Goal: Transaction & Acquisition: Obtain resource

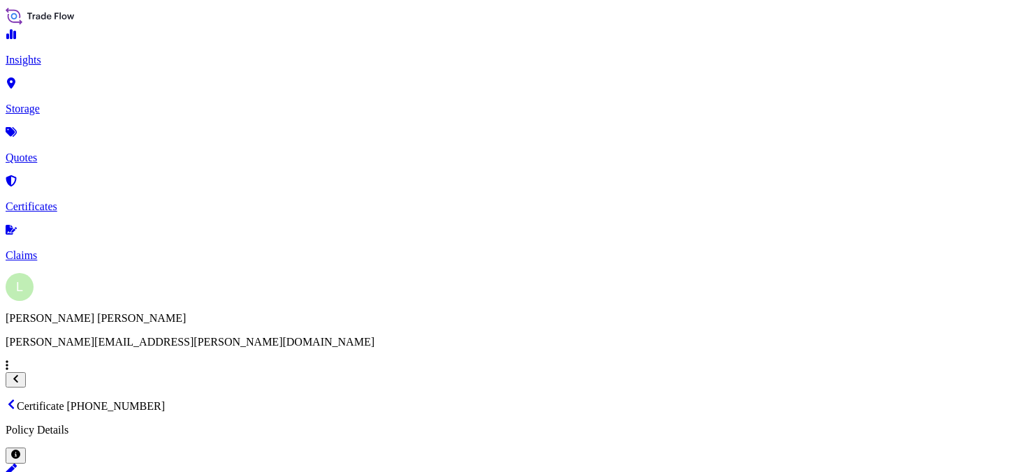
click at [80, 135] on link "Quotes" at bounding box center [506, 146] width 1000 height 36
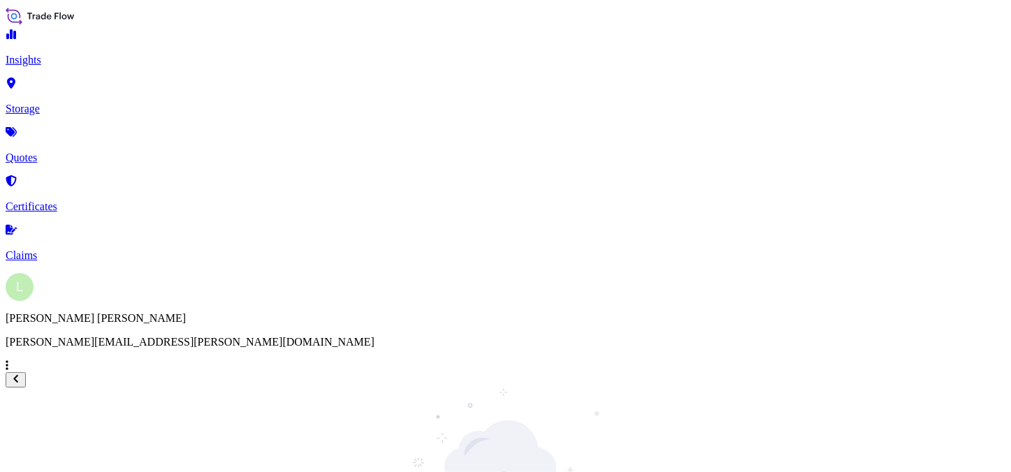
click at [80, 135] on link "Quotes" at bounding box center [506, 146] width 1000 height 36
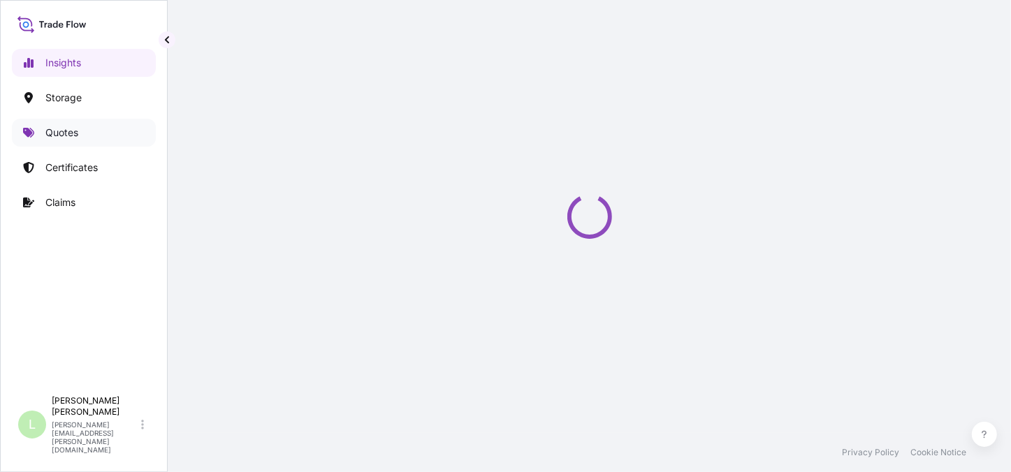
select select "2025"
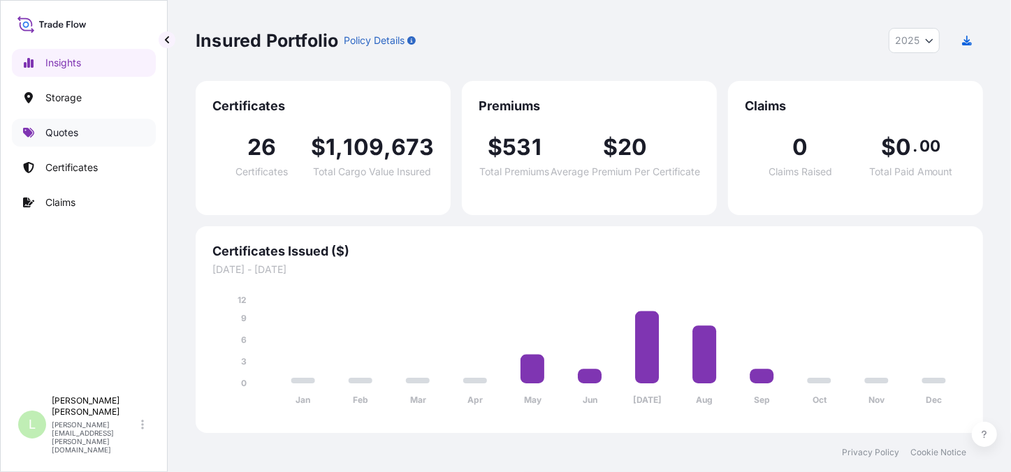
click at [85, 129] on link "Quotes" at bounding box center [84, 133] width 144 height 28
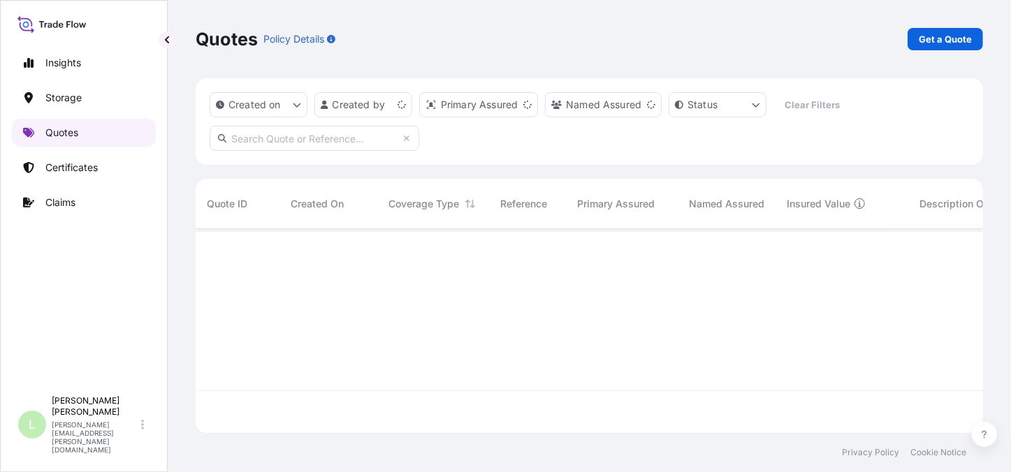
scroll to position [203, 778]
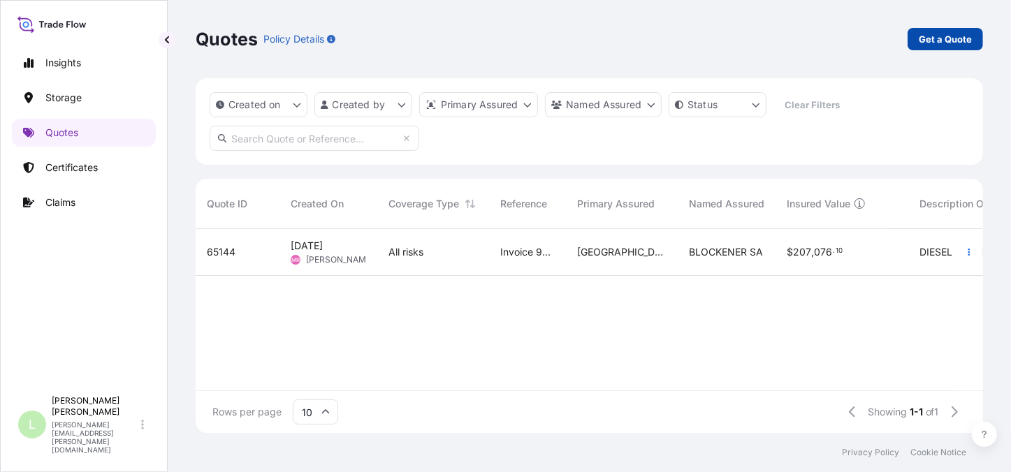
click at [929, 48] on link "Get a Quote" at bounding box center [945, 39] width 75 height 22
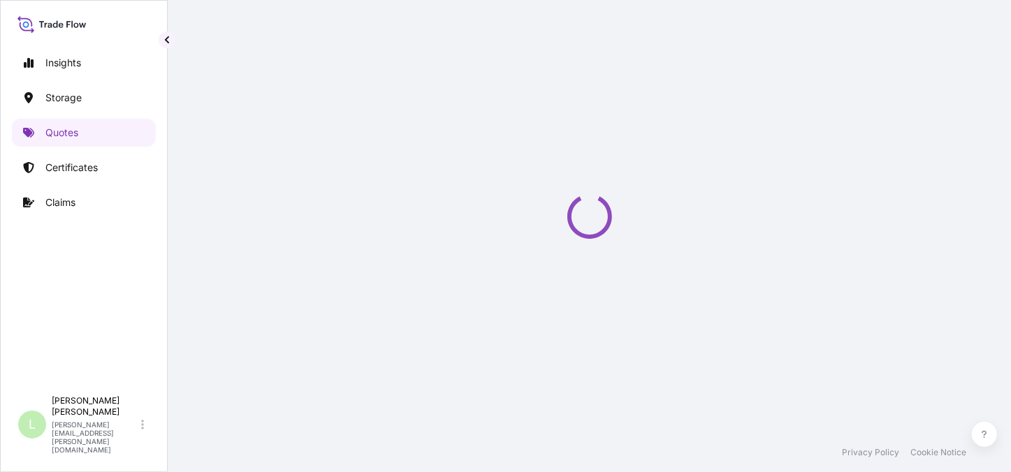
select select "Water"
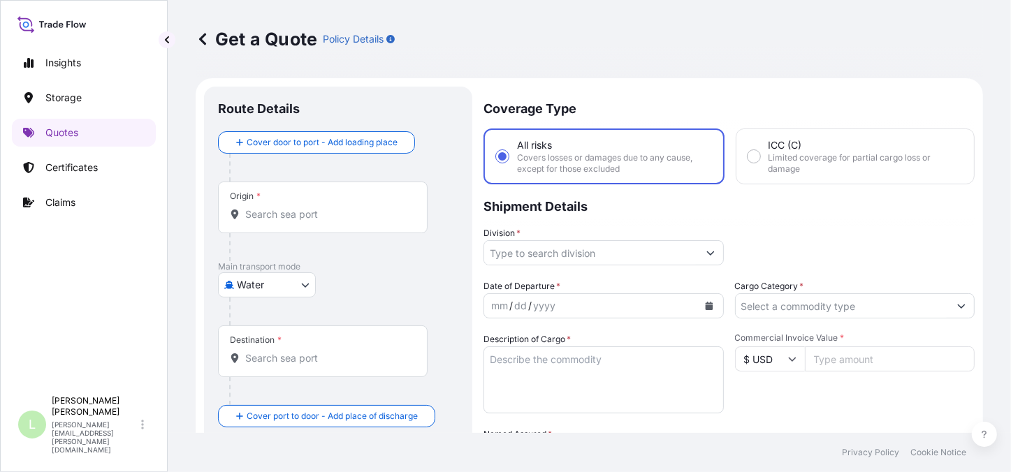
scroll to position [22, 0]
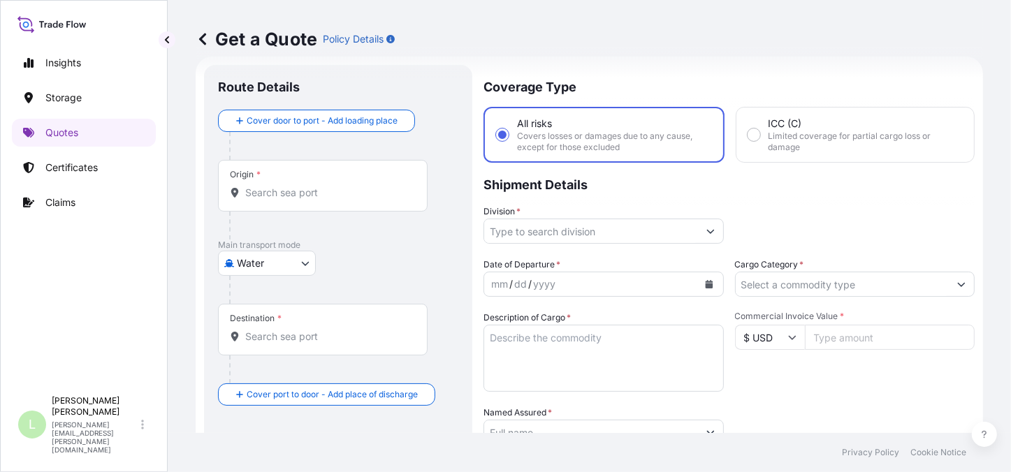
click at [286, 194] on input "Origin *" at bounding box center [327, 193] width 165 height 14
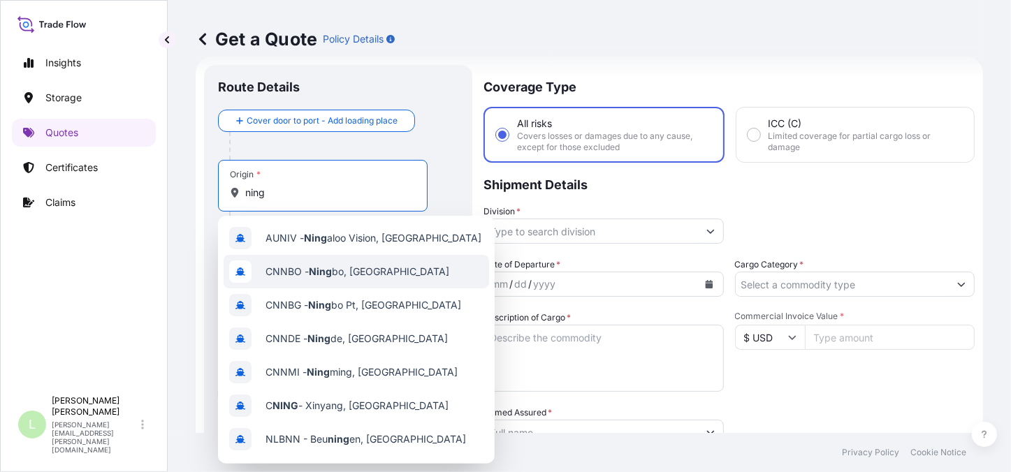
click at [296, 269] on span "CNNBO - [PERSON_NAME], [GEOGRAPHIC_DATA]" at bounding box center [358, 272] width 184 height 14
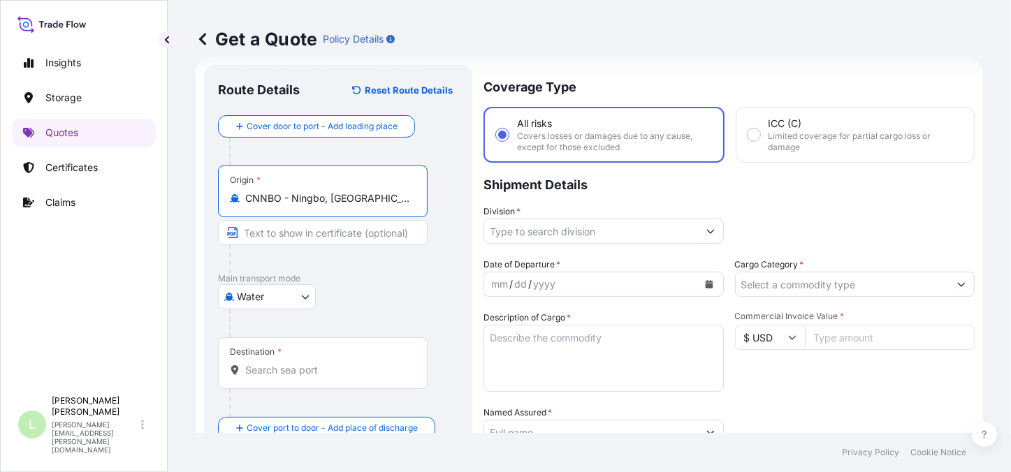
type input "CNNBO - Ningbo, [GEOGRAPHIC_DATA]"
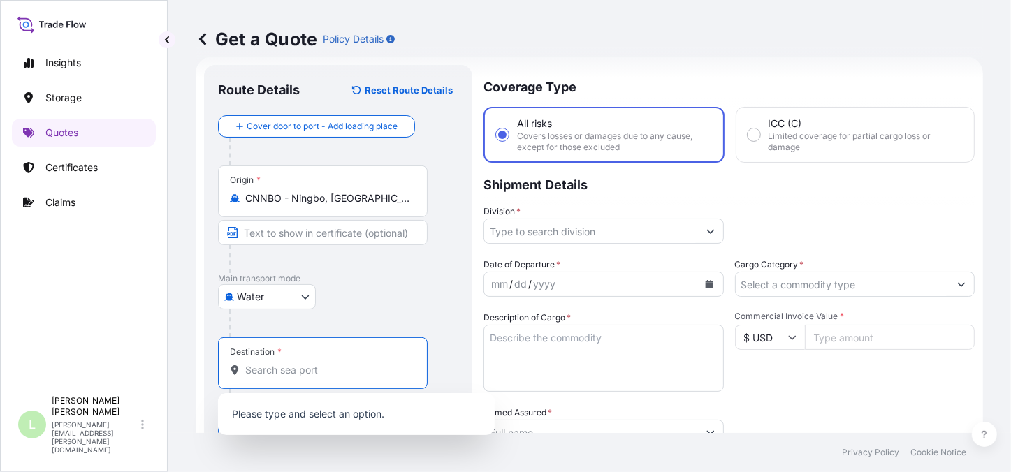
click at [326, 370] on input "Destination *" at bounding box center [327, 370] width 165 height 14
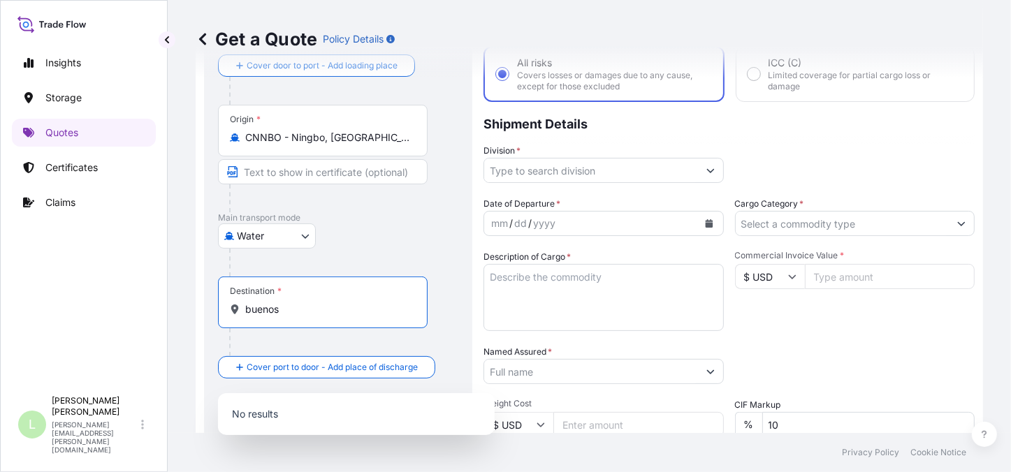
scroll to position [149, 0]
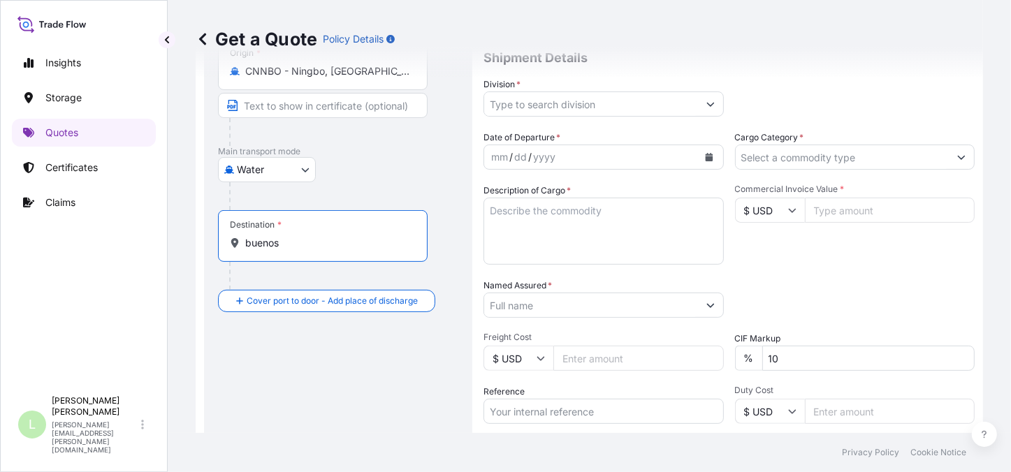
click at [302, 240] on input "buenos" at bounding box center [327, 243] width 165 height 14
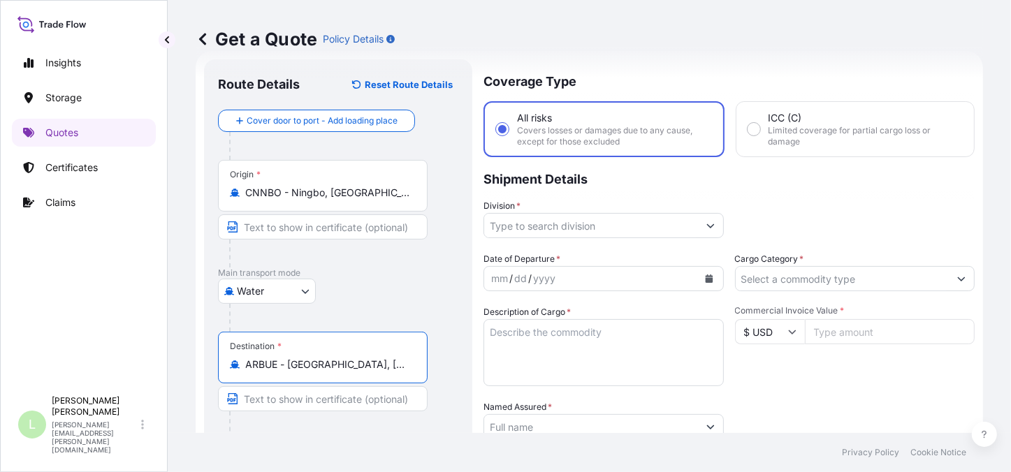
scroll to position [22, 0]
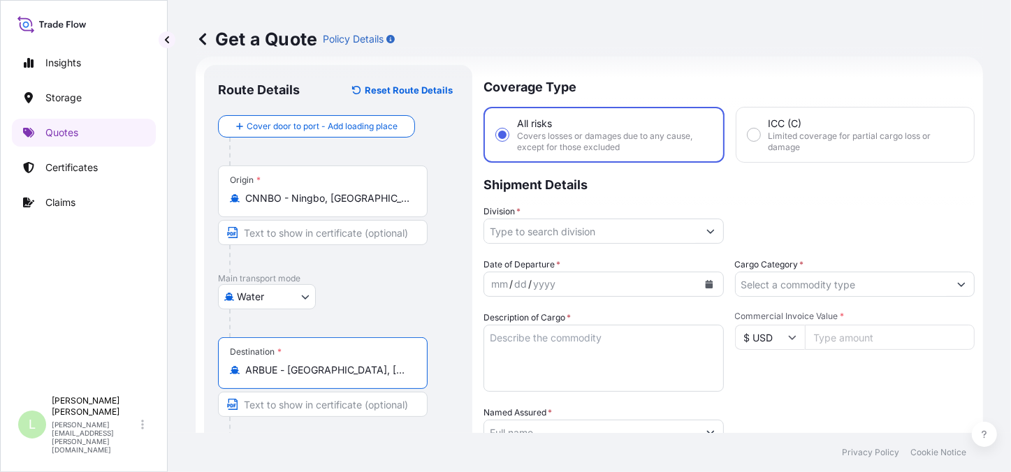
type input "ARBUE - [GEOGRAPHIC_DATA], [GEOGRAPHIC_DATA]"
click at [541, 224] on input "Division *" at bounding box center [591, 231] width 214 height 25
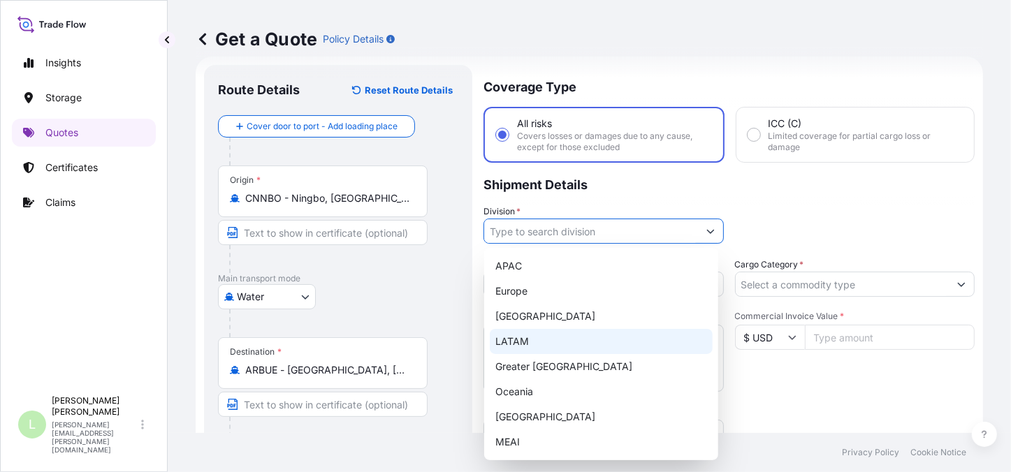
click at [552, 335] on div "LATAM" at bounding box center [601, 341] width 223 height 25
type input "LATAM"
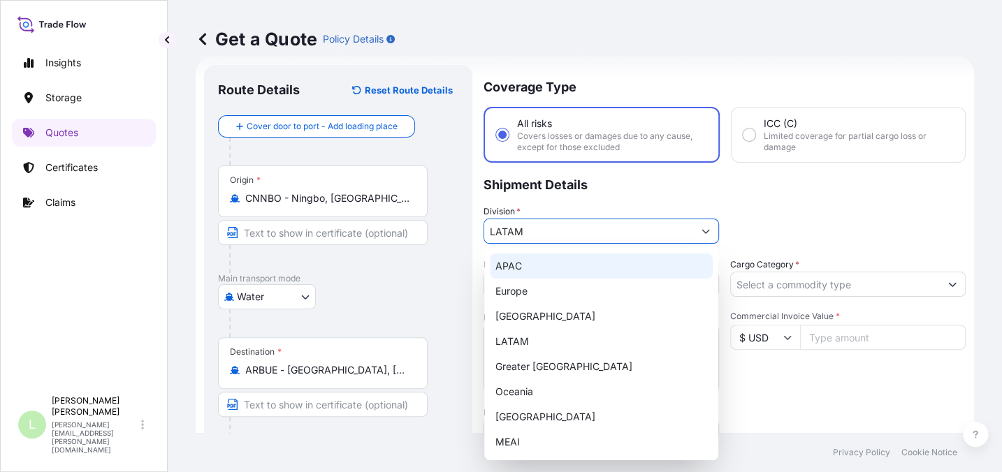
drag, startPoint x: 806, startPoint y: 286, endPoint x: 818, endPoint y: 266, distance: 22.5
click at [813, 279] on input "Cargo Category *" at bounding box center [835, 284] width 209 height 25
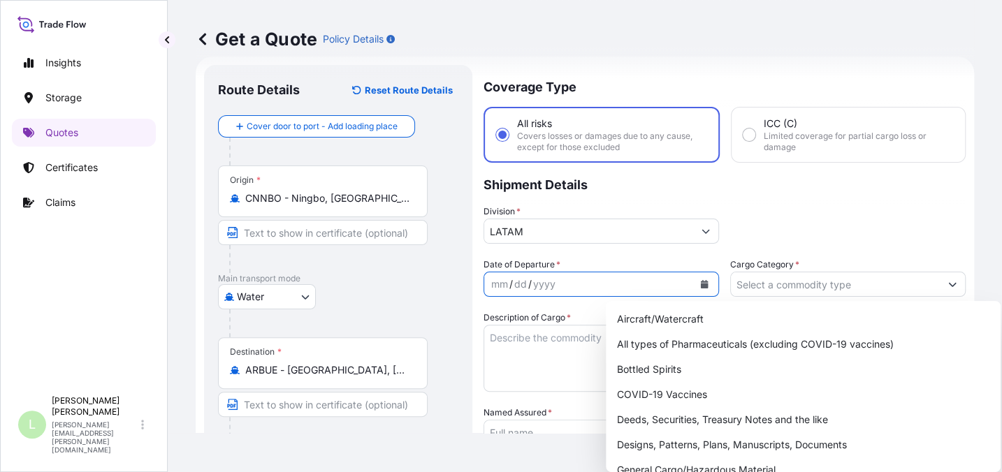
click at [701, 284] on icon "Calendar" at bounding box center [705, 284] width 8 height 8
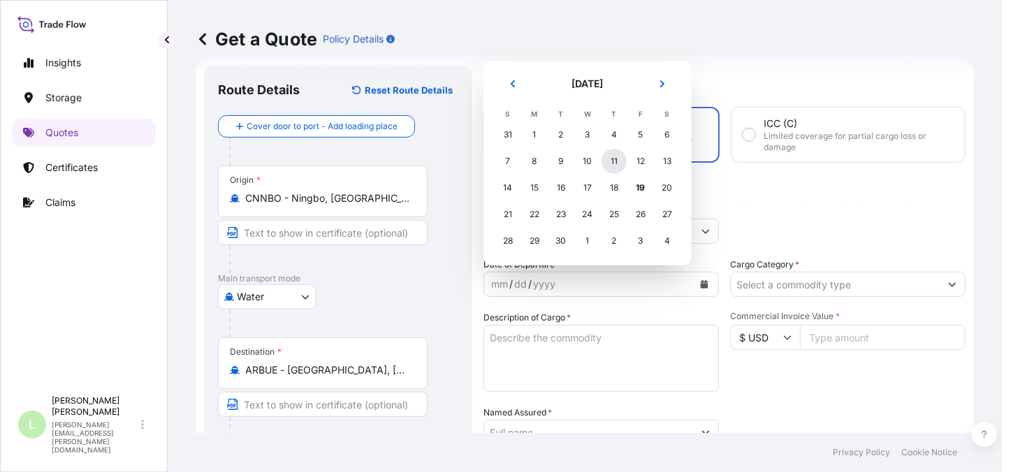
click at [614, 167] on div "11" at bounding box center [614, 161] width 25 height 25
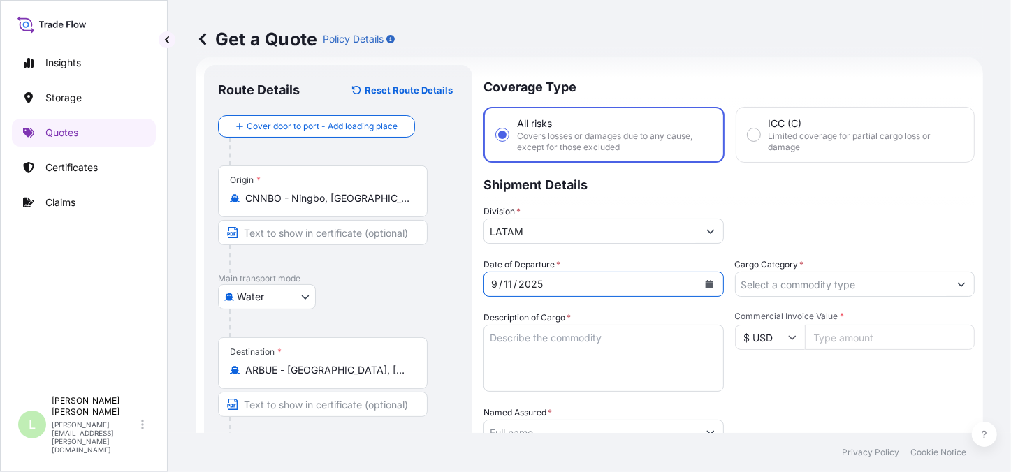
click at [759, 286] on input "Cargo Category *" at bounding box center [843, 284] width 214 height 25
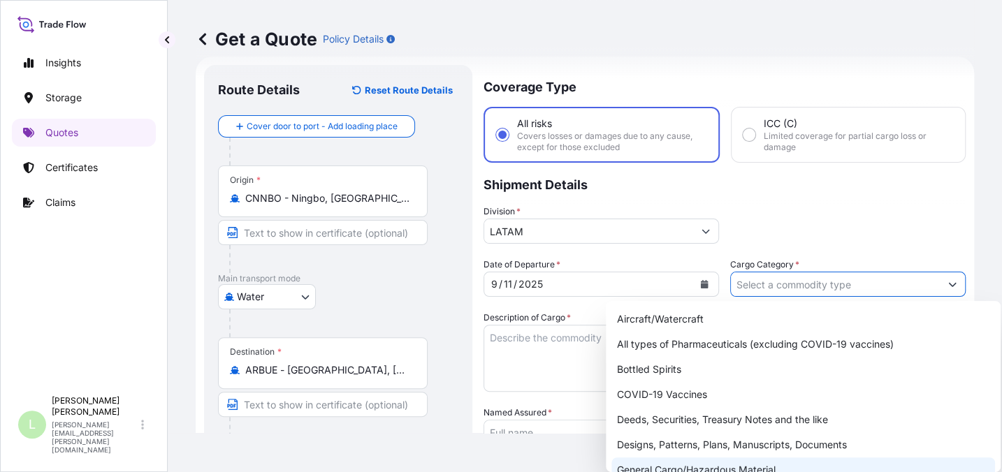
click at [731, 467] on div "General Cargo/Hazardous Material" at bounding box center [803, 470] width 384 height 25
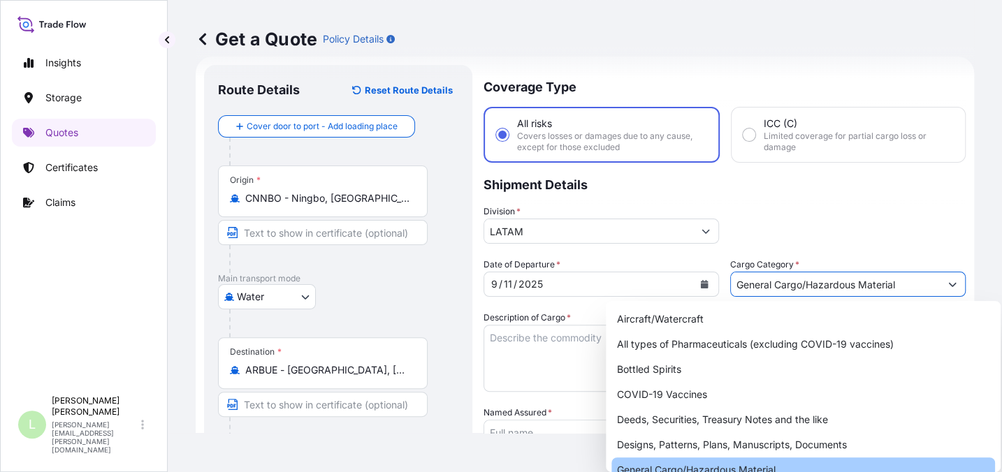
type input "General Cargo/Hazardous Material"
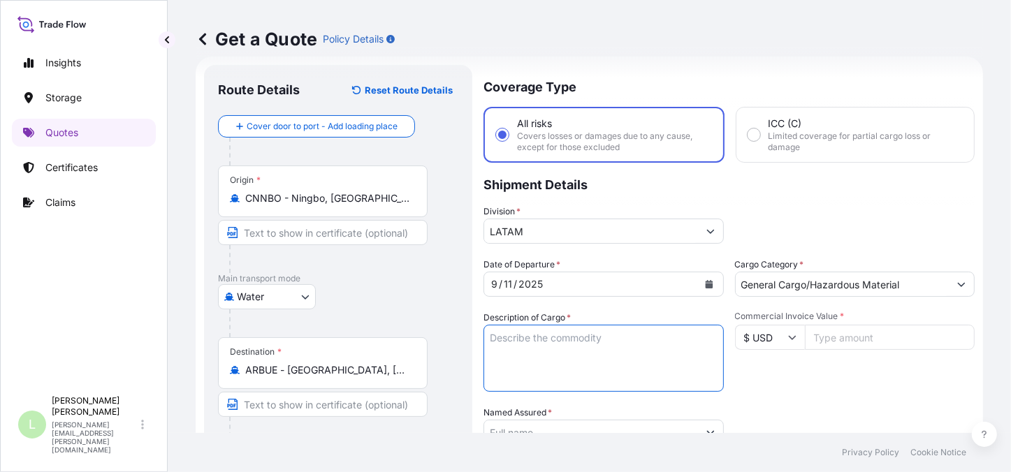
click at [543, 328] on textarea "Description of Cargo *" at bounding box center [604, 358] width 240 height 67
type textarea "campervan fitness equipment spin bike"
click at [868, 332] on input "Commercial Invoice Value *" at bounding box center [890, 337] width 170 height 25
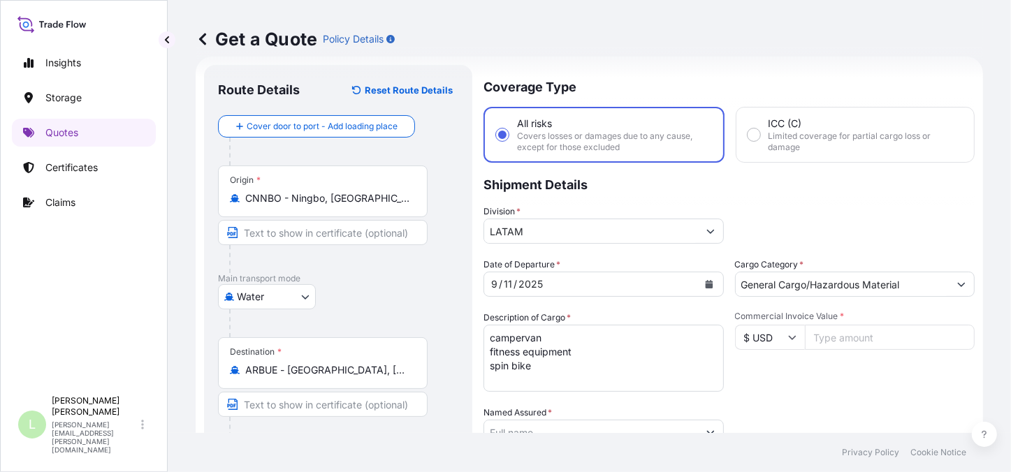
click at [922, 331] on input "Commercial Invoice Value *" at bounding box center [890, 337] width 170 height 25
type input "30160.08"
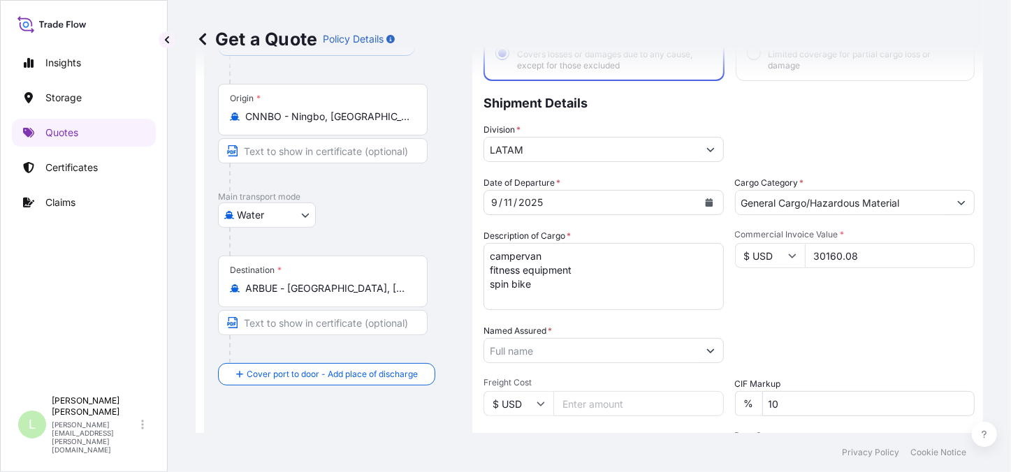
scroll to position [149, 0]
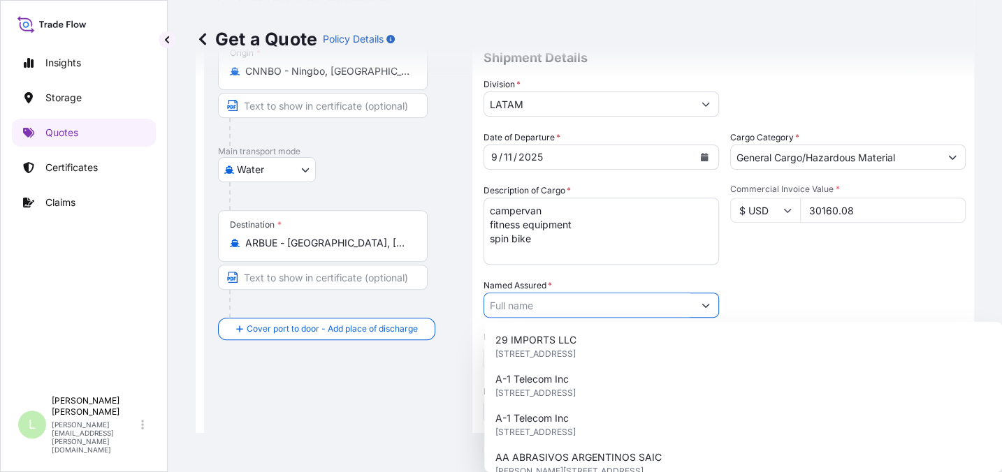
click at [618, 298] on input "Named Assured *" at bounding box center [588, 305] width 209 height 25
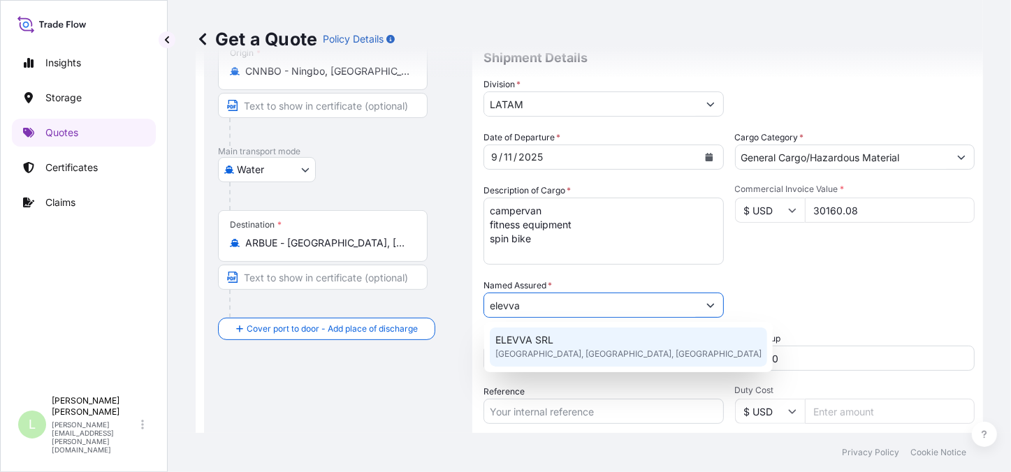
click at [594, 328] on div "ELEVVA SRL [GEOGRAPHIC_DATA], [GEOGRAPHIC_DATA], [GEOGRAPHIC_DATA]" at bounding box center [628, 347] width 277 height 39
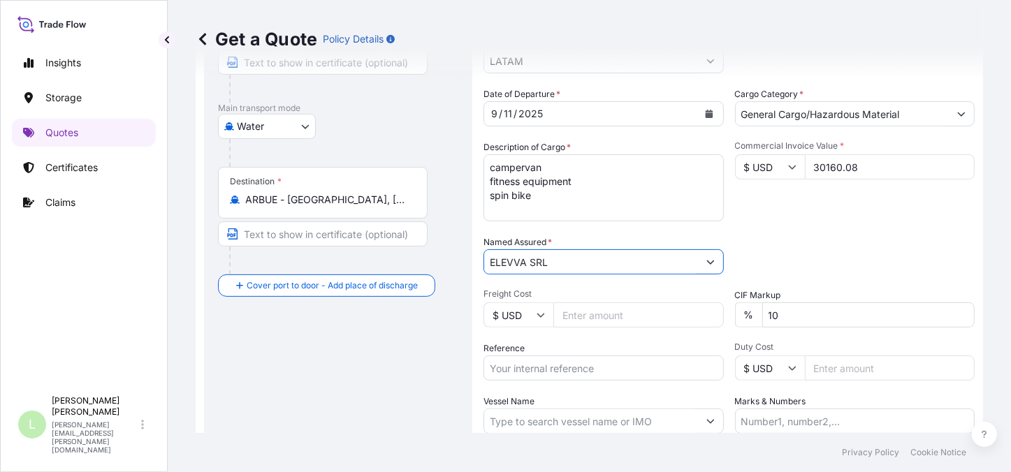
scroll to position [212, 0]
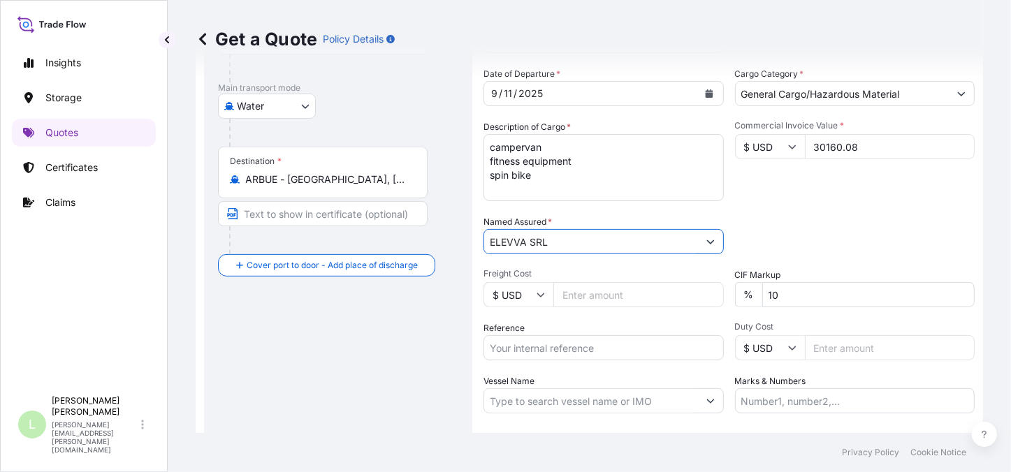
type input "ELEVVA SRL"
click at [574, 353] on input "Reference" at bounding box center [604, 347] width 240 height 25
click at [526, 351] on input "Reference" at bounding box center [604, 347] width 240 height 25
paste input "AR1011007313"
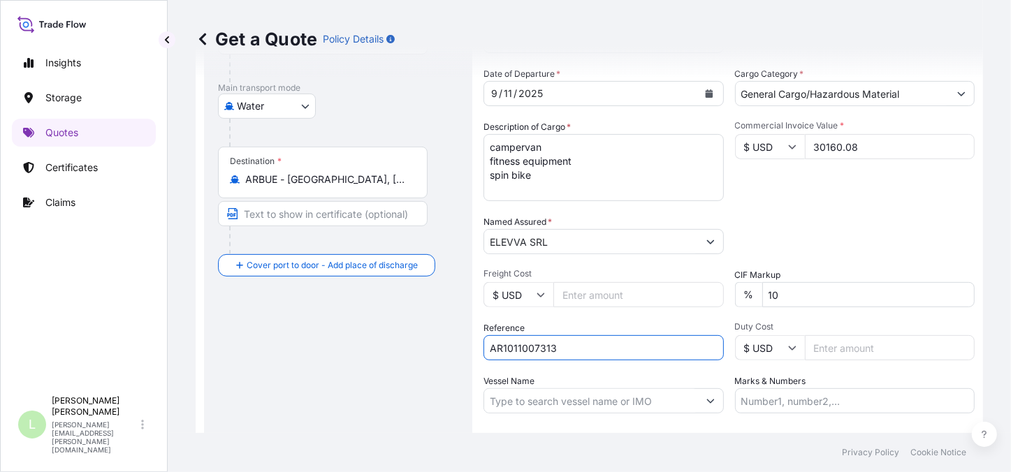
type input "AR1011007313"
click at [638, 400] on input "Vessel Name" at bounding box center [591, 400] width 214 height 25
click at [549, 395] on input "Vessel Name" at bounding box center [591, 400] width 214 height 25
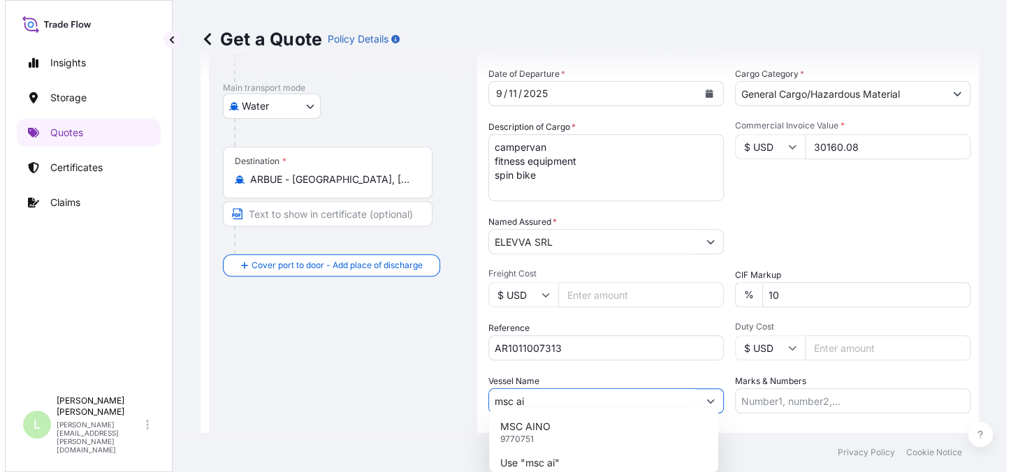
scroll to position [276, 0]
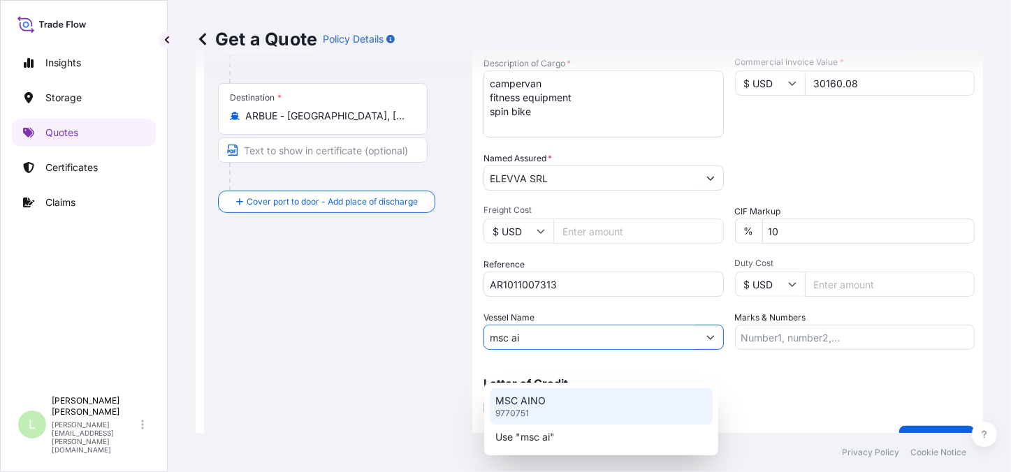
click at [572, 395] on div "MSC AINO 9770751" at bounding box center [601, 406] width 223 height 36
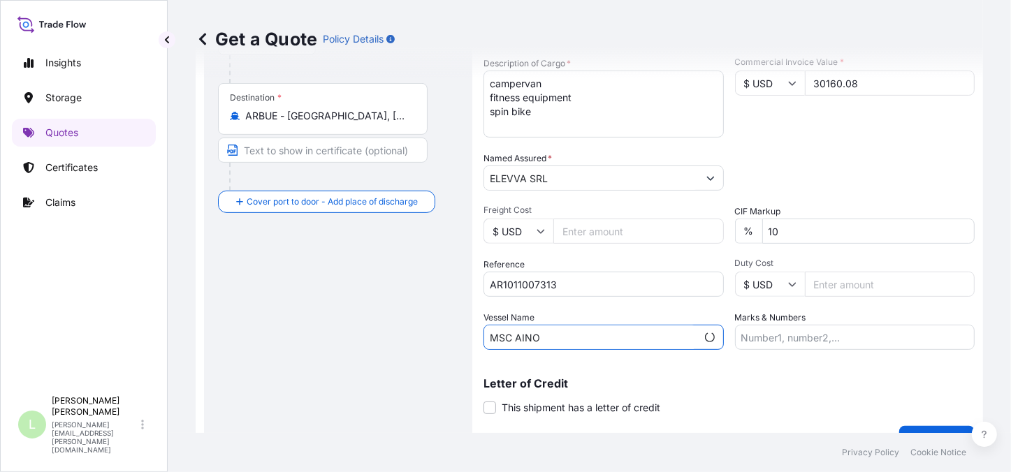
type input "MSC AINO"
click at [818, 340] on input "Marks & Numbers" at bounding box center [855, 337] width 240 height 25
type input "This clause, commonly required by land carrier, implies that in case of loss, t…"
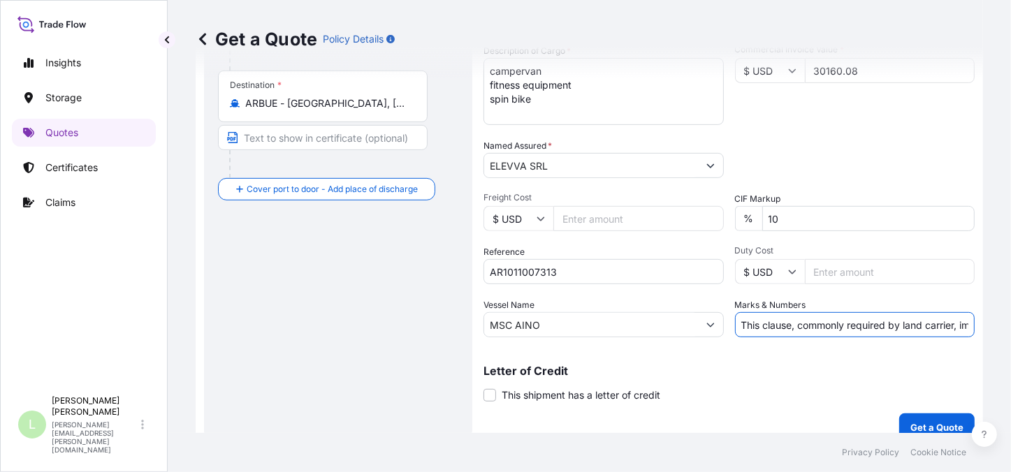
scroll to position [305, 0]
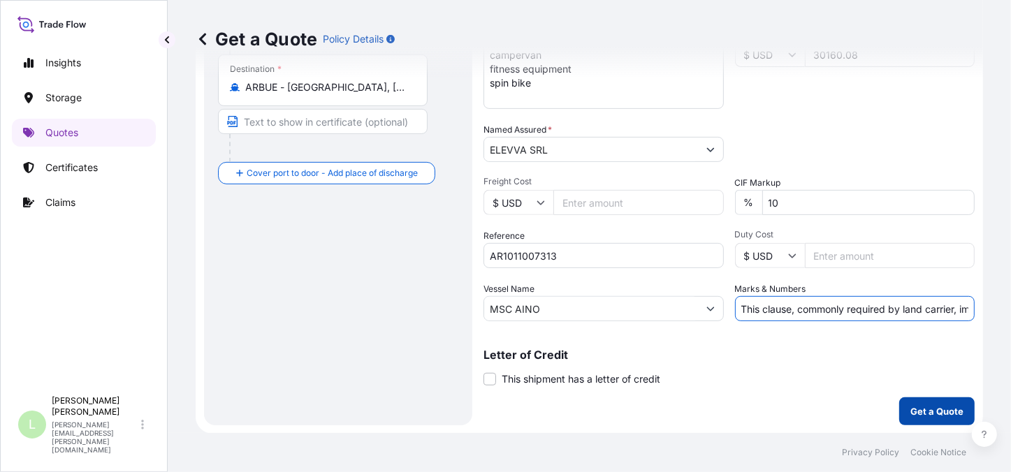
click at [938, 407] on p "Get a Quote" at bounding box center [936, 412] width 53 height 14
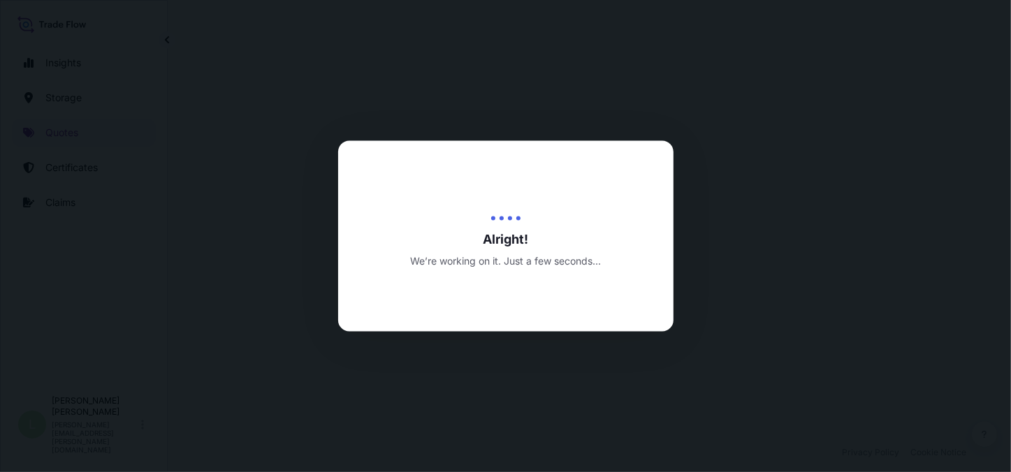
select select "Water"
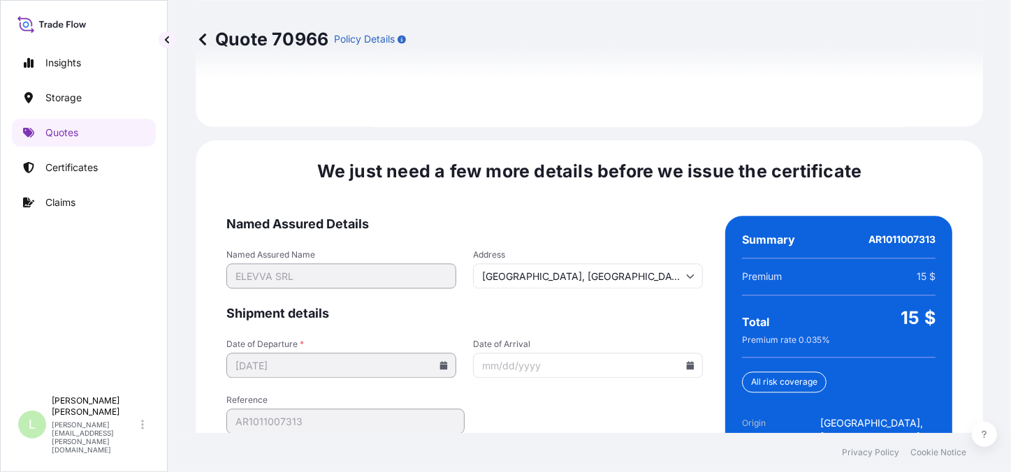
scroll to position [2164, 0]
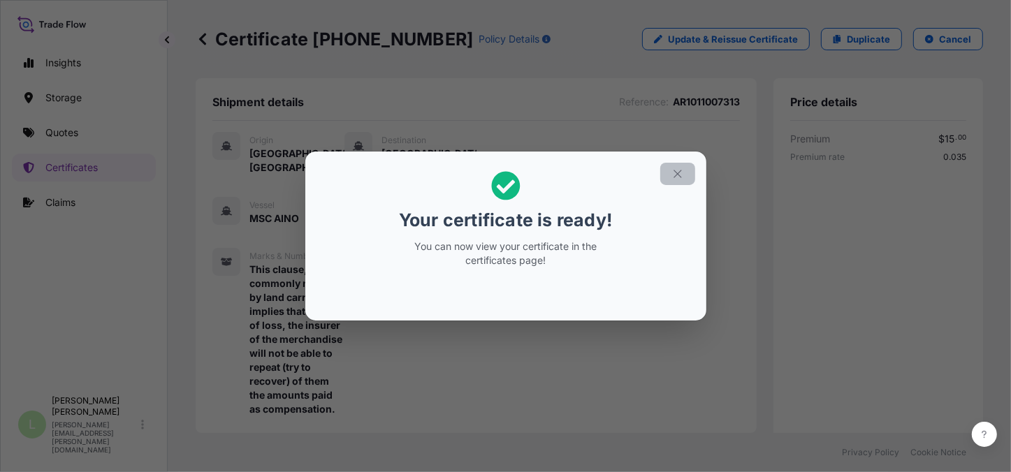
click at [673, 168] on icon "button" at bounding box center [677, 174] width 13 height 13
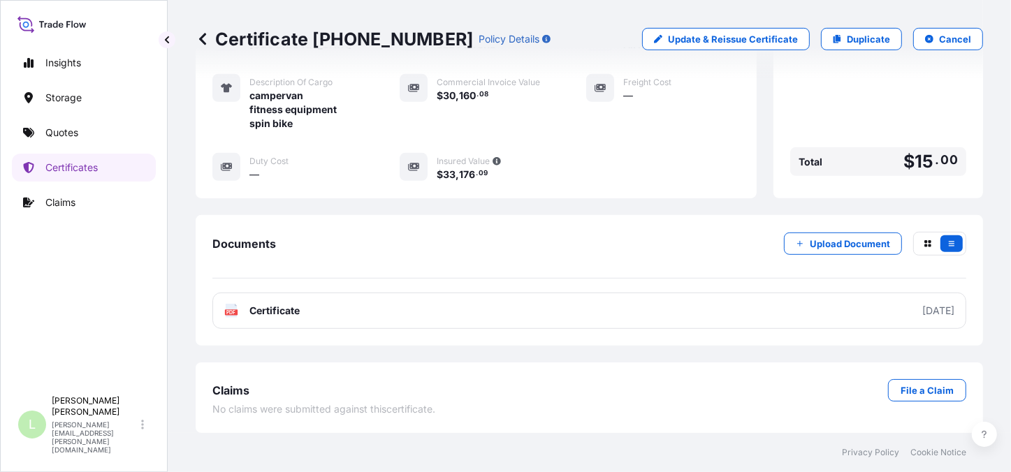
scroll to position [493, 0]
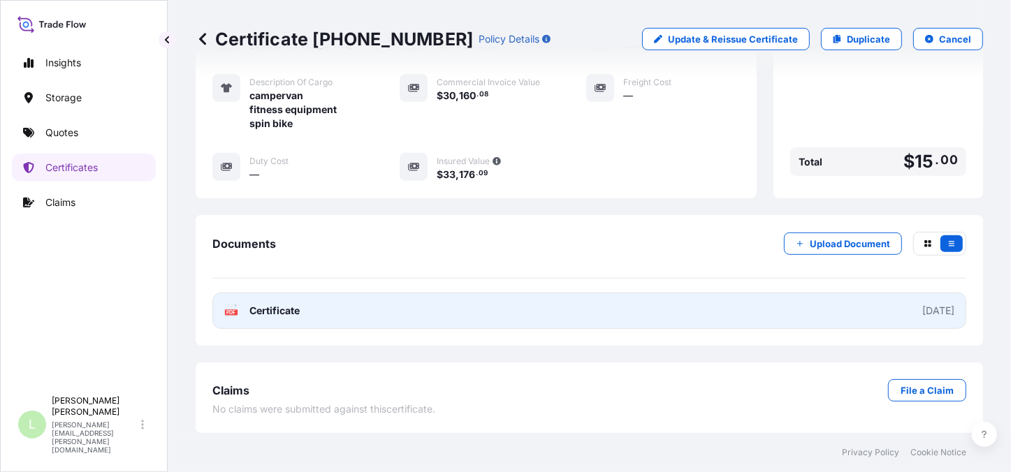
click at [708, 318] on link "PDF Certificate [DATE]" at bounding box center [589, 311] width 754 height 36
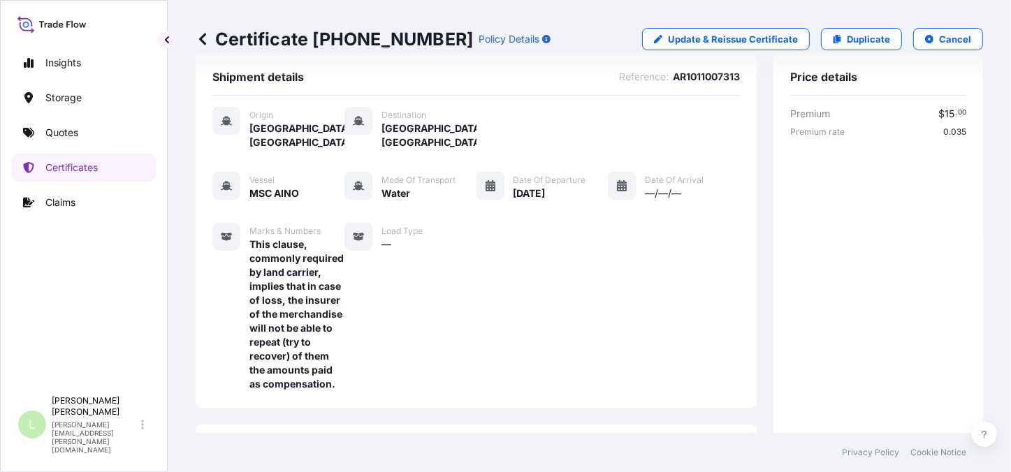
scroll to position [0, 0]
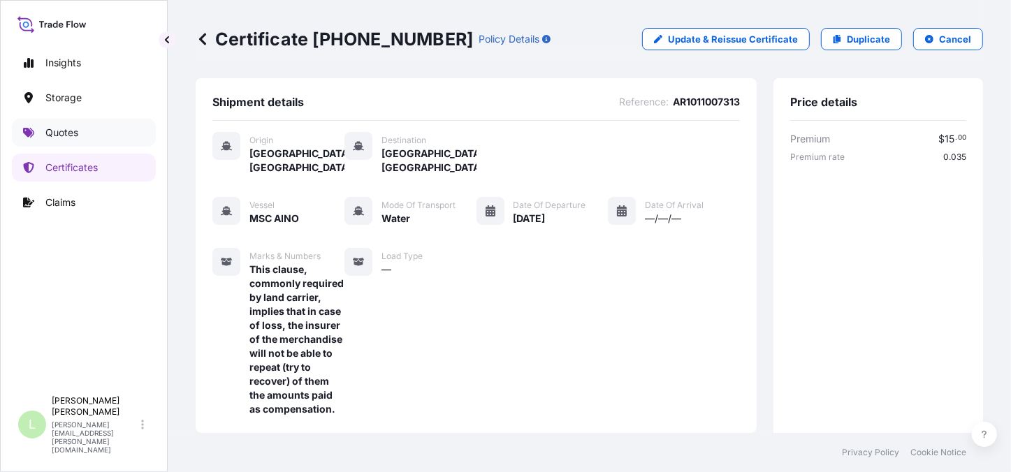
click at [86, 122] on link "Quotes" at bounding box center [84, 133] width 144 height 28
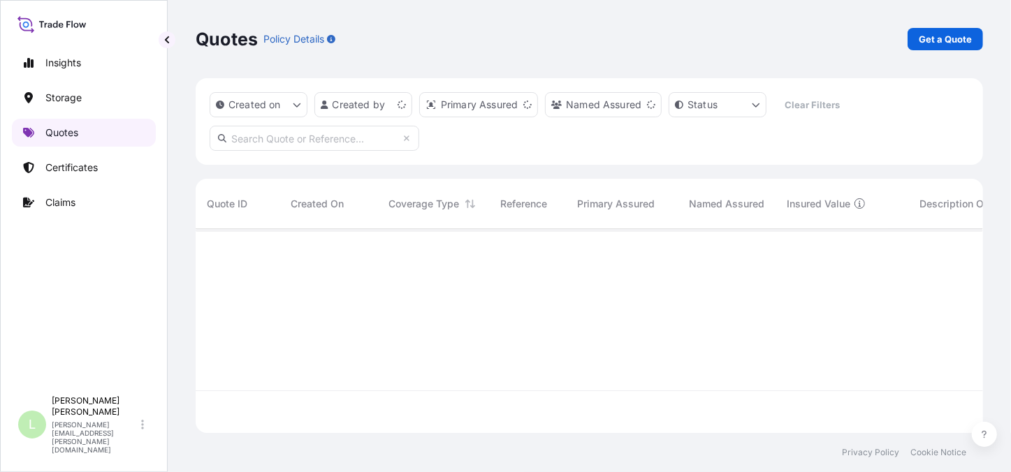
scroll to position [203, 778]
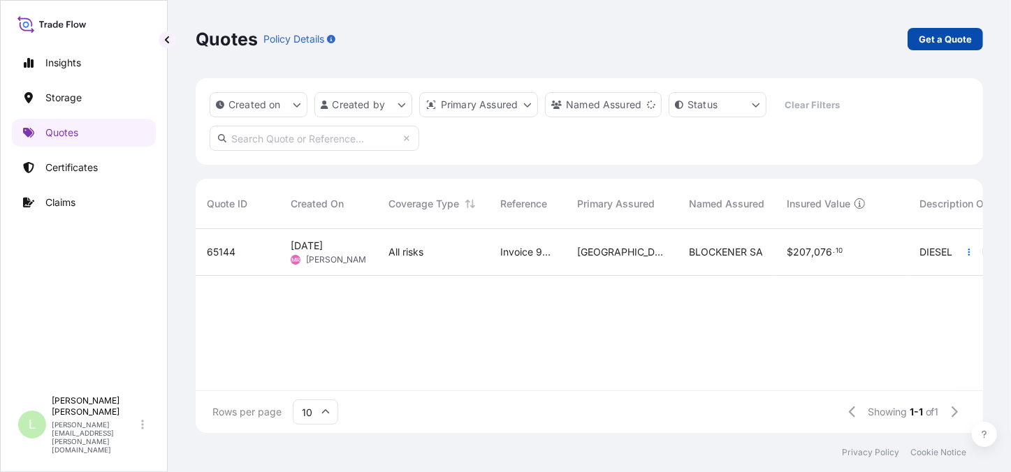
click at [959, 38] on p "Get a Quote" at bounding box center [945, 39] width 53 height 14
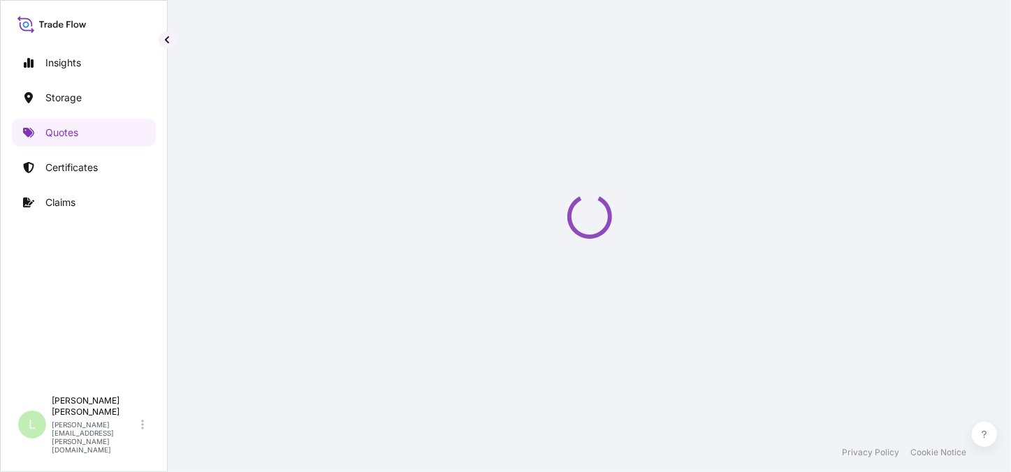
select select "Water"
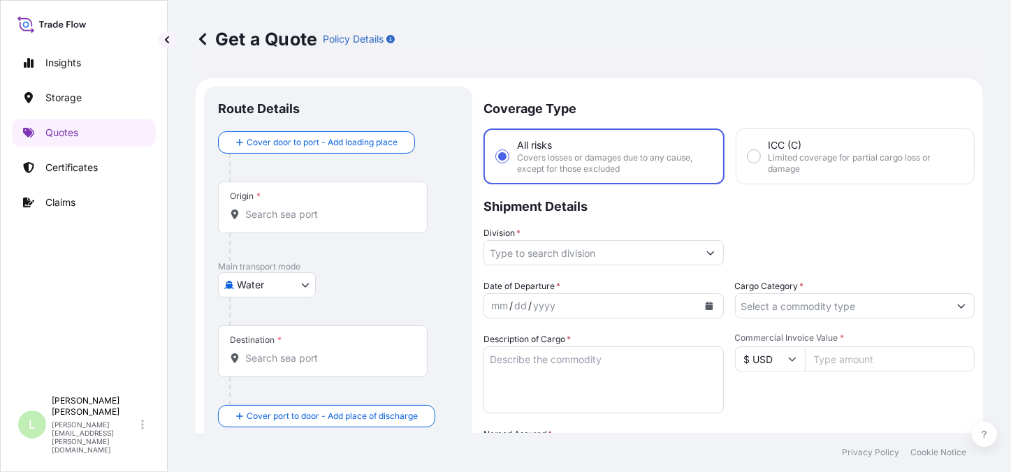
scroll to position [22, 0]
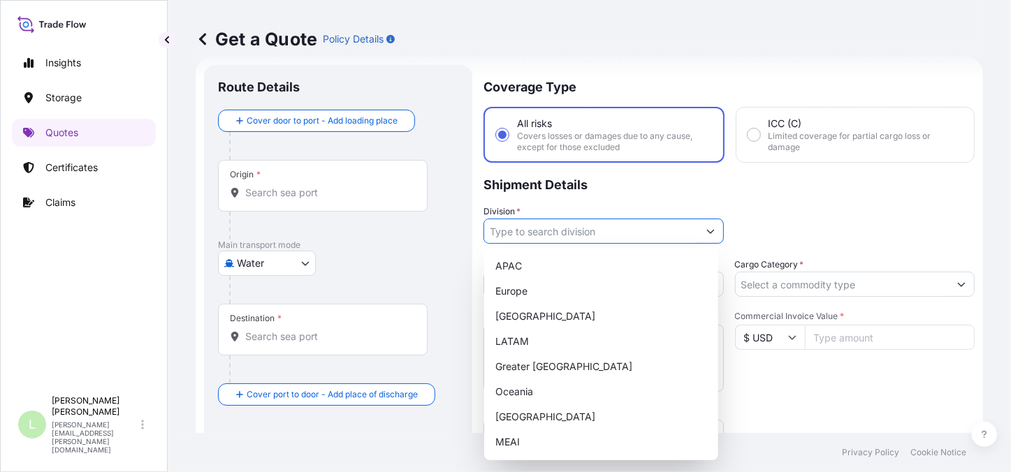
click at [595, 220] on input "Division *" at bounding box center [591, 231] width 214 height 25
click at [564, 345] on div "LATAM" at bounding box center [601, 341] width 223 height 25
type input "LATAM"
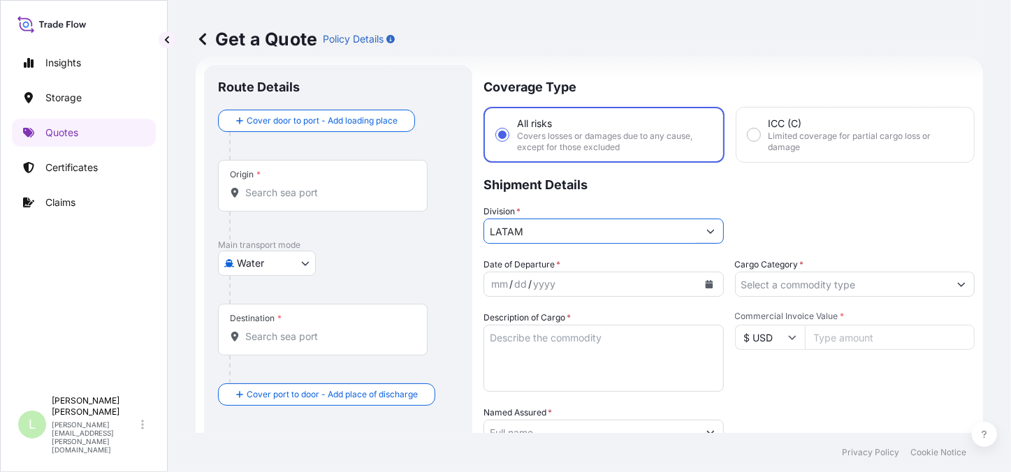
click at [549, 282] on div "yyyy" at bounding box center [544, 284] width 25 height 17
drag, startPoint x: 721, startPoint y: 292, endPoint x: 707, endPoint y: 286, distance: 15.1
click at [715, 292] on div "Date of Departure * mm / dd / yyyy Cargo Category * Description of Cargo * Comm…" at bounding box center [729, 431] width 491 height 347
click at [707, 286] on icon "Calendar" at bounding box center [709, 284] width 8 height 8
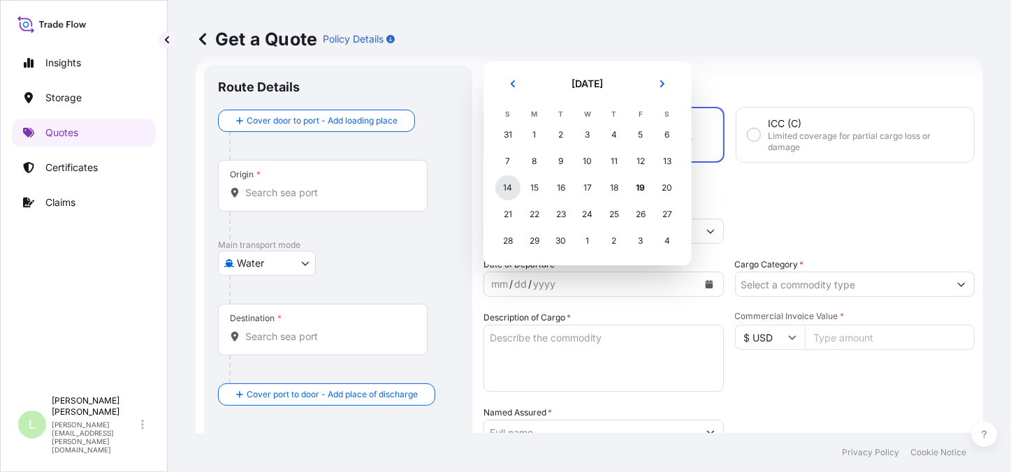
click at [508, 187] on div "14" at bounding box center [507, 187] width 25 height 25
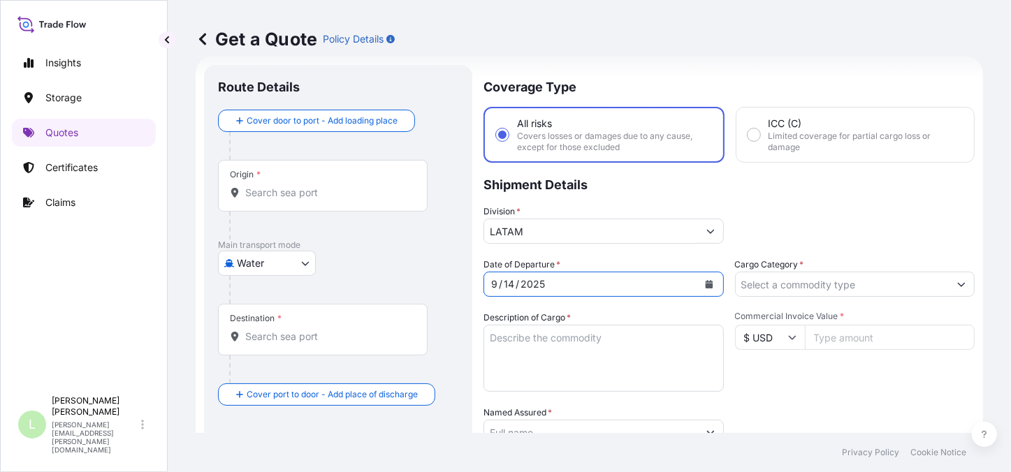
click at [546, 351] on textarea "Description of Cargo *" at bounding box center [604, 358] width 240 height 67
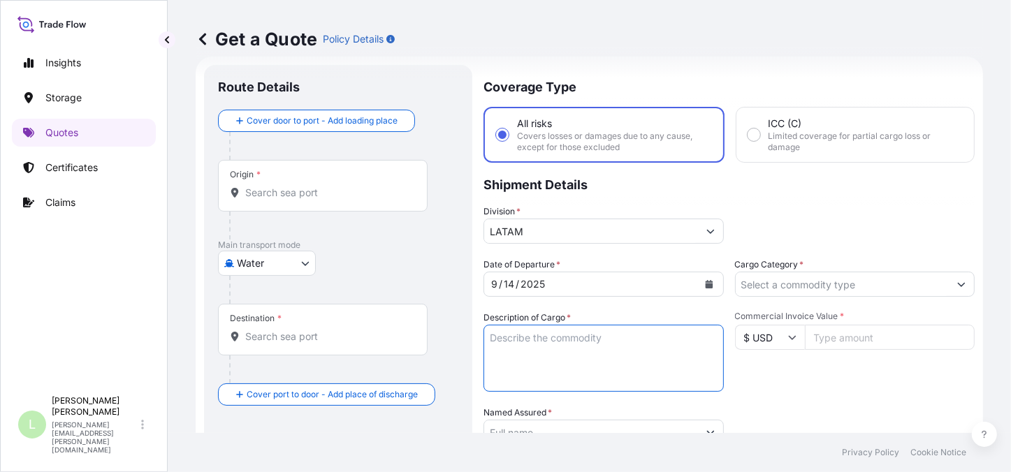
paste textarea "FURNITURE (TV STAND, SHELF, COFFE TABLE)"
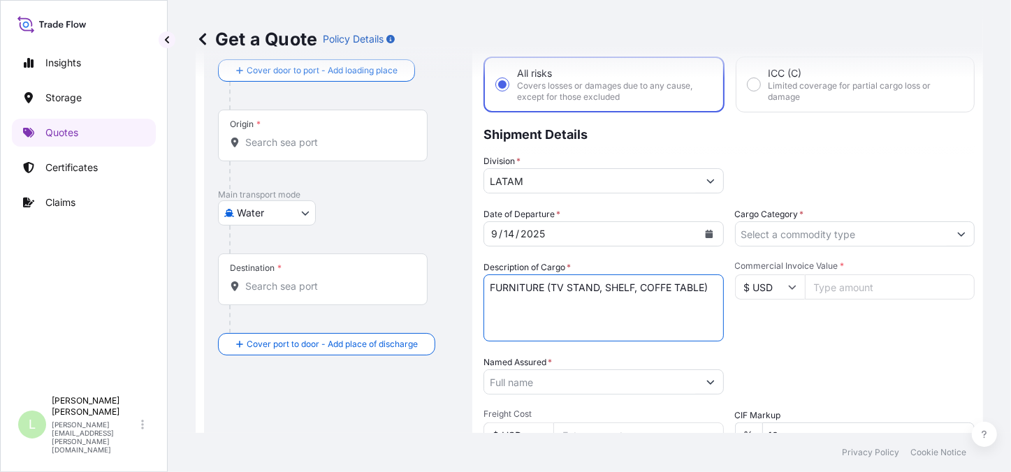
scroll to position [149, 0]
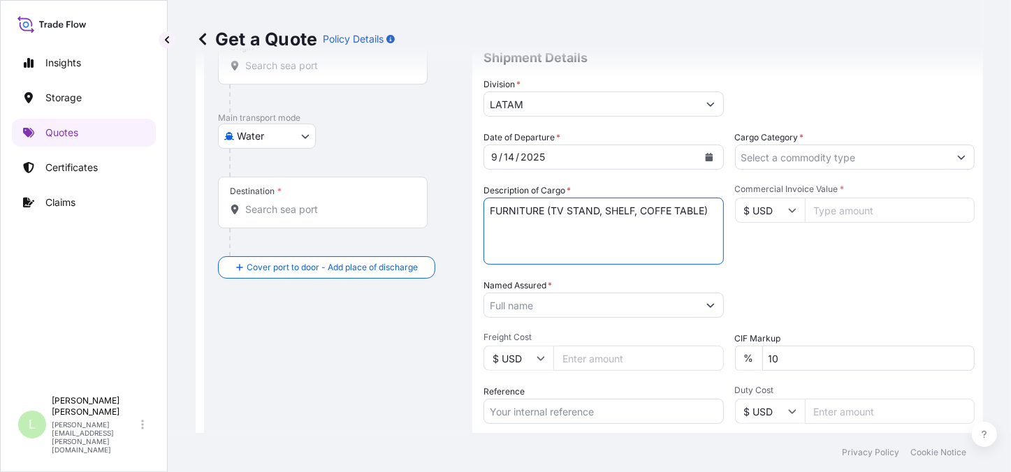
type textarea "FURNITURE (TV STAND, SHELF, COFFE TABLE)"
click at [796, 152] on input "Cargo Category *" at bounding box center [843, 157] width 214 height 25
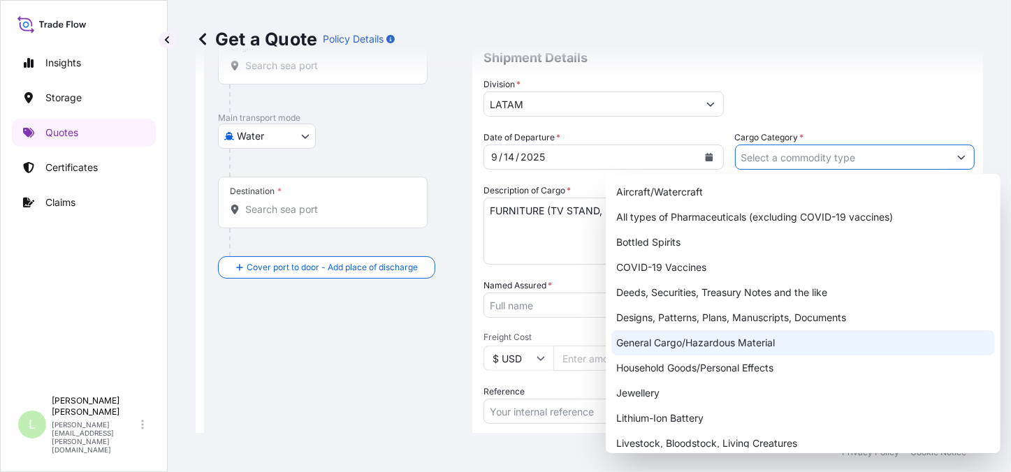
click at [753, 344] on div "General Cargo/Hazardous Material" at bounding box center [803, 343] width 384 height 25
type input "General Cargo/Hazardous Material"
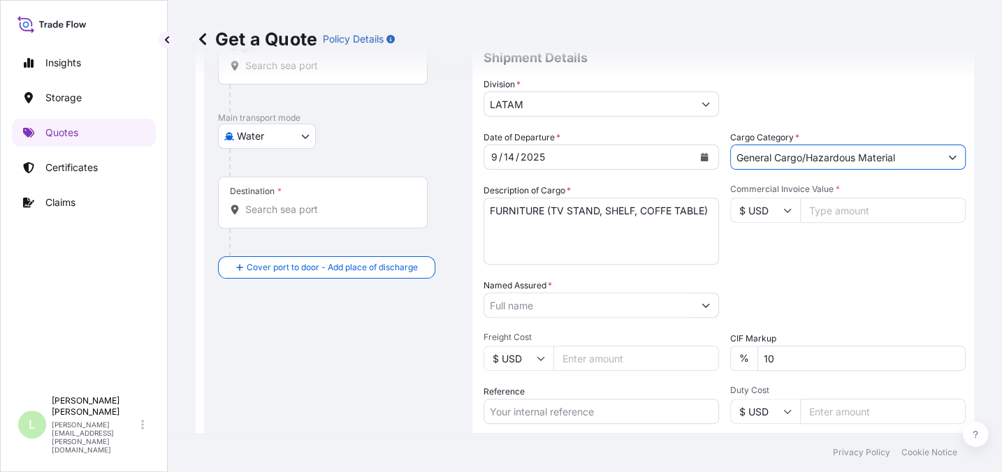
click at [604, 305] on input "Named Assured *" at bounding box center [588, 305] width 209 height 25
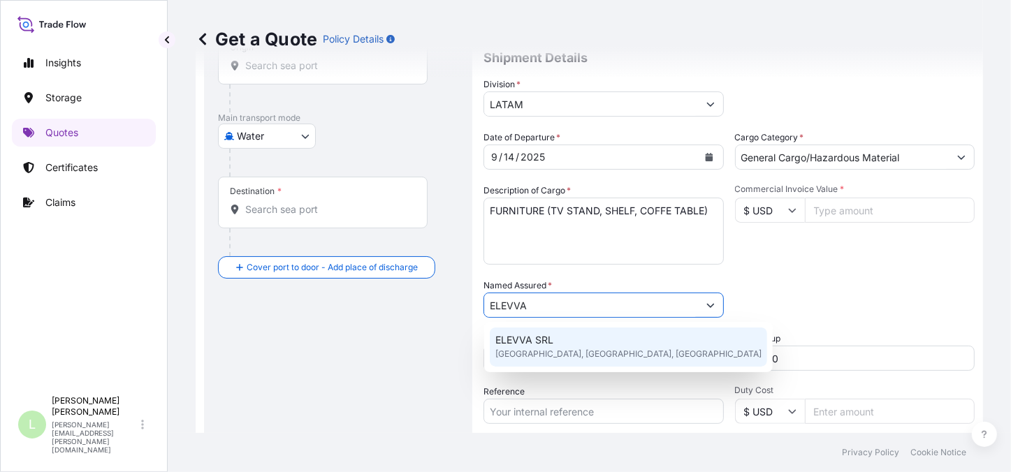
click at [542, 336] on span "ELEVVA SRL" at bounding box center [524, 340] width 58 height 14
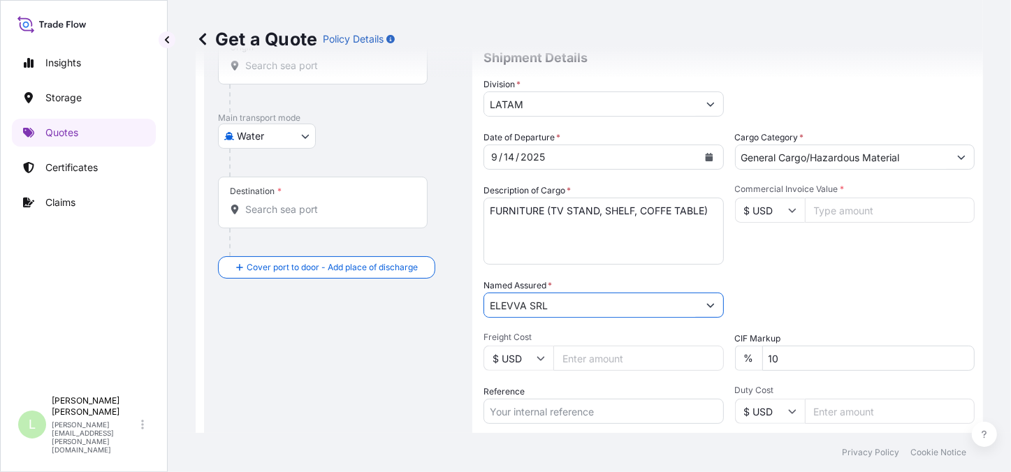
type input "ELEVVA SRL"
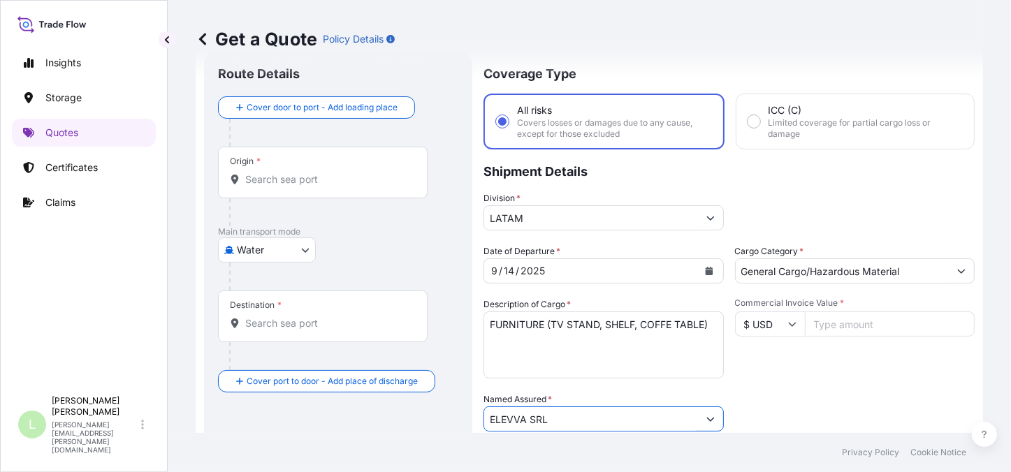
scroll to position [22, 0]
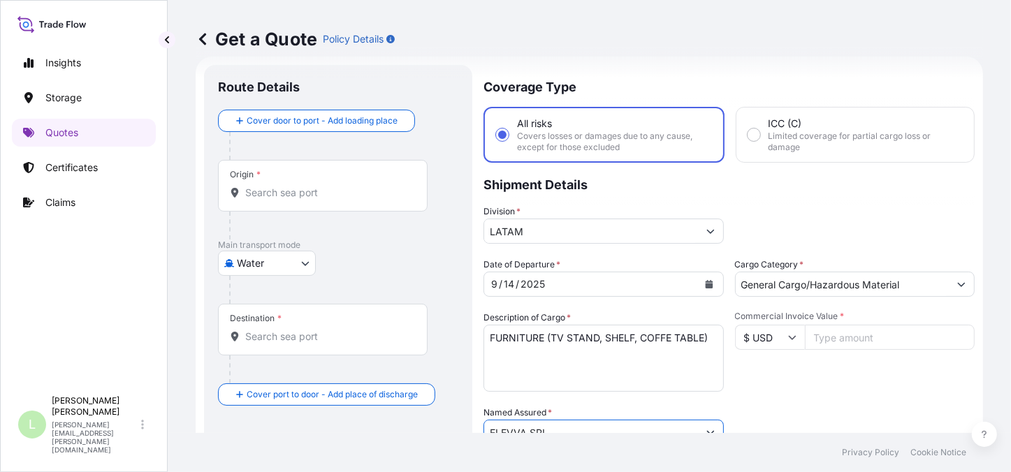
click at [279, 182] on div "Origin *" at bounding box center [323, 186] width 210 height 52
click at [279, 186] on input "Origin *" at bounding box center [327, 193] width 165 height 14
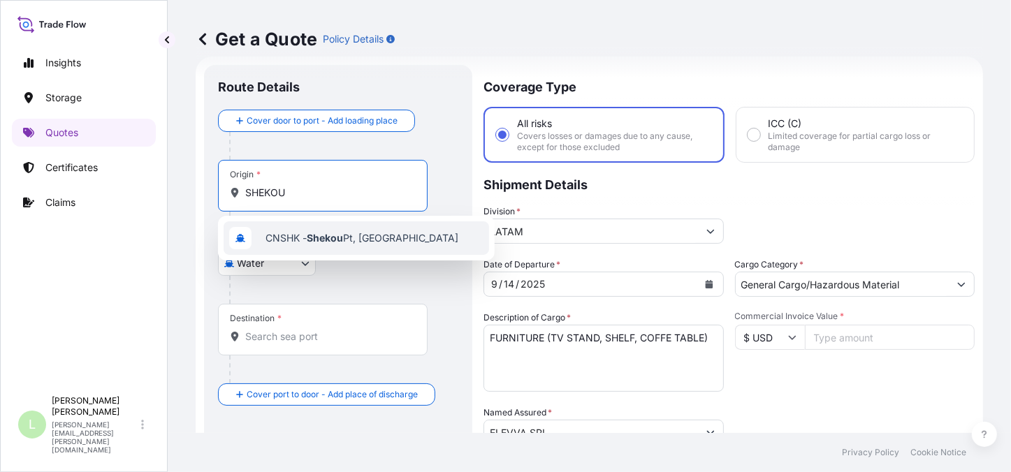
click at [293, 237] on span "CNSHK - Shekou Pt, [GEOGRAPHIC_DATA]" at bounding box center [362, 238] width 193 height 14
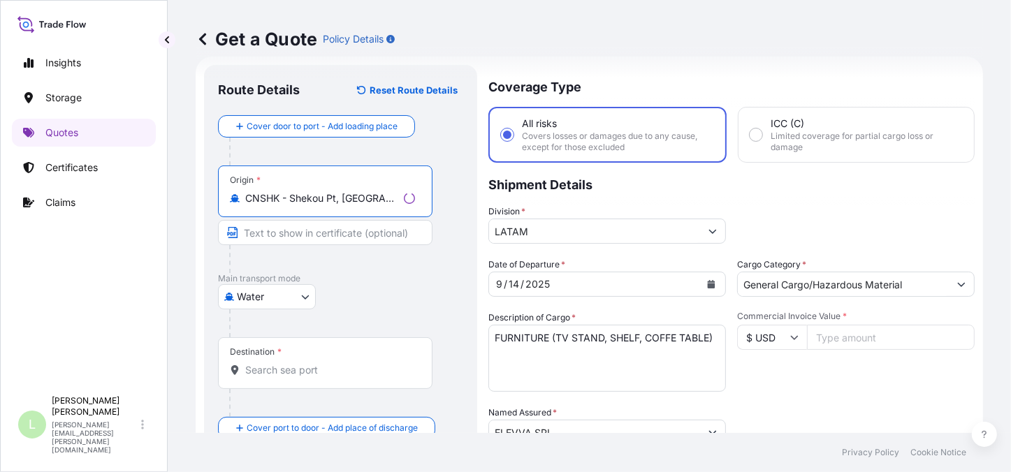
type input "CNSHK - Shekou Pt, [GEOGRAPHIC_DATA]"
drag, startPoint x: 279, startPoint y: 383, endPoint x: 272, endPoint y: 377, distance: 9.5
click at [272, 377] on div "Destination *" at bounding box center [325, 363] width 215 height 52
click at [272, 377] on input "Destination *" at bounding box center [330, 370] width 170 height 14
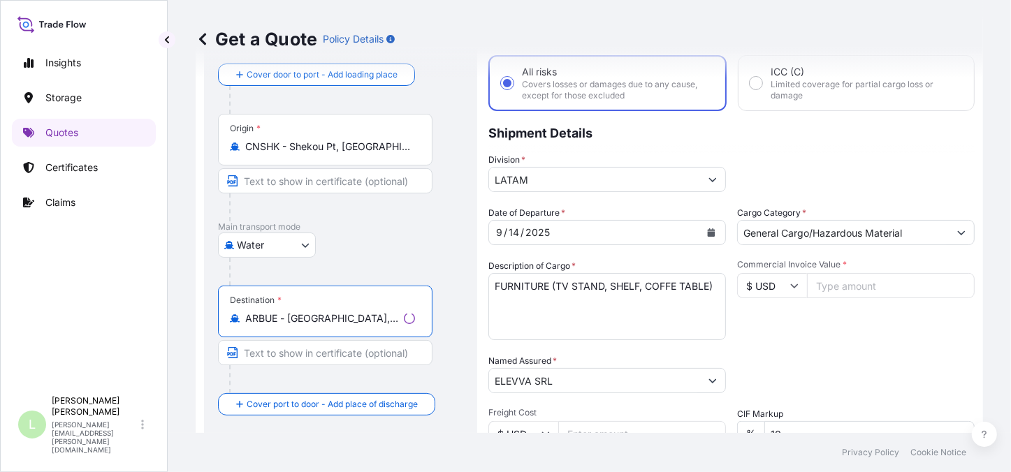
scroll to position [149, 0]
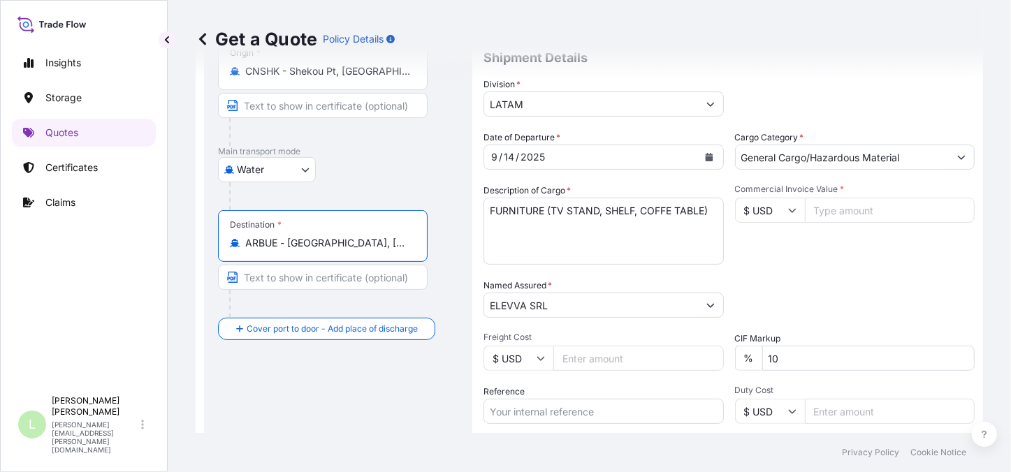
type input "ARBUE - [GEOGRAPHIC_DATA], [GEOGRAPHIC_DATA]"
click at [622, 356] on input "Freight Cost" at bounding box center [638, 358] width 170 height 25
type input "12052"
click at [600, 414] on input "Reference" at bounding box center [604, 411] width 240 height 25
paste input "AR1011007370"
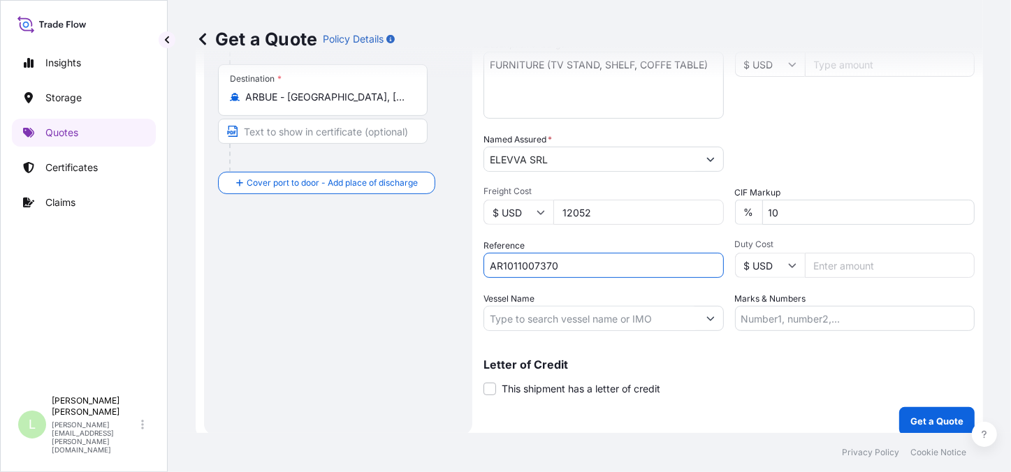
scroll to position [305, 0]
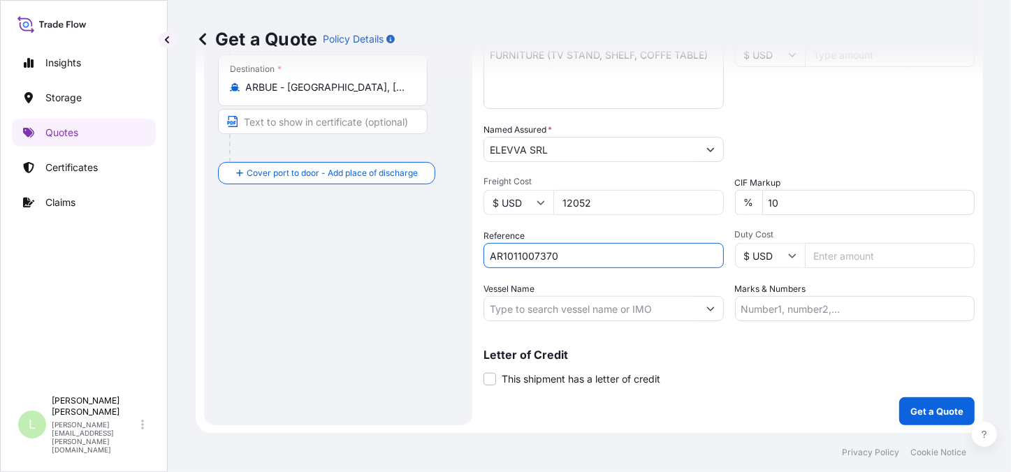
type input "AR1011007370"
click at [806, 317] on input "Marks & Numbers" at bounding box center [855, 308] width 240 height 25
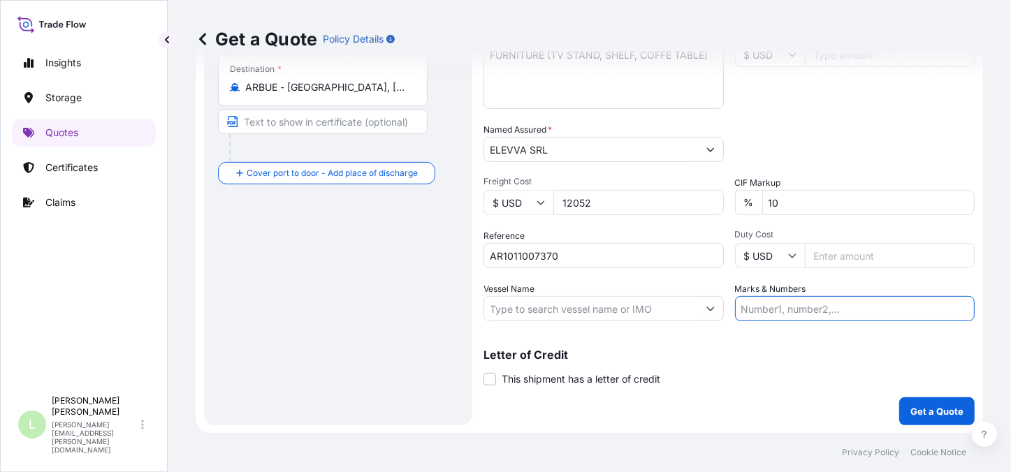
type input "This clause, commonly required by land carrier, implies that in case of loss, t…"
click at [580, 305] on input "Vessel Name" at bounding box center [591, 308] width 214 height 25
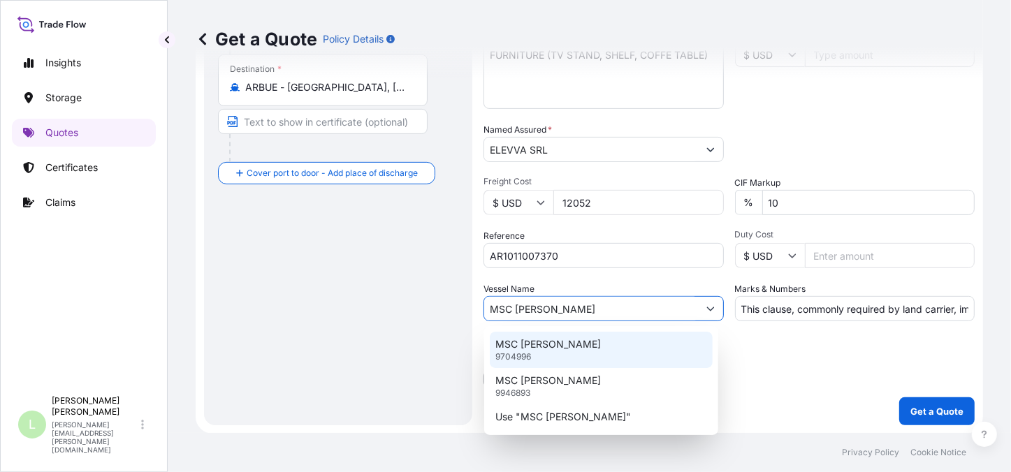
click at [559, 349] on div "MSC [PERSON_NAME] 9704996" at bounding box center [601, 350] width 223 height 36
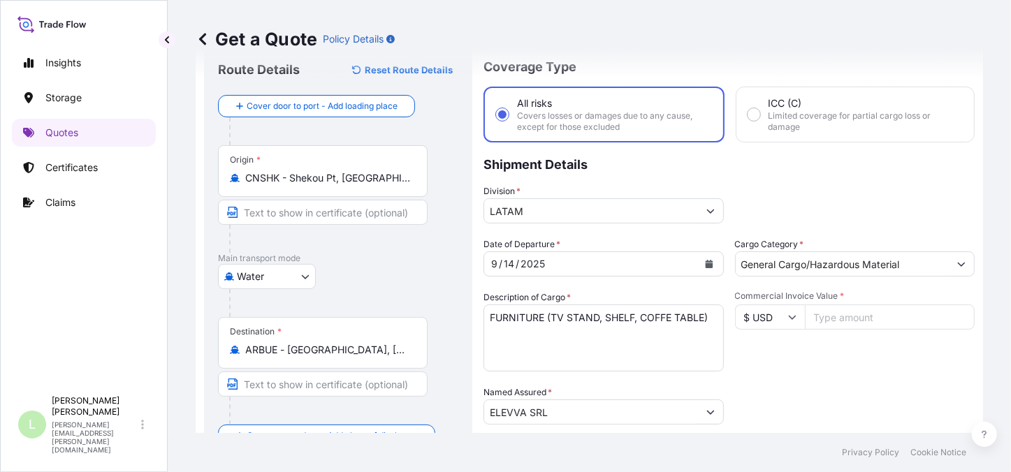
scroll to position [63, 0]
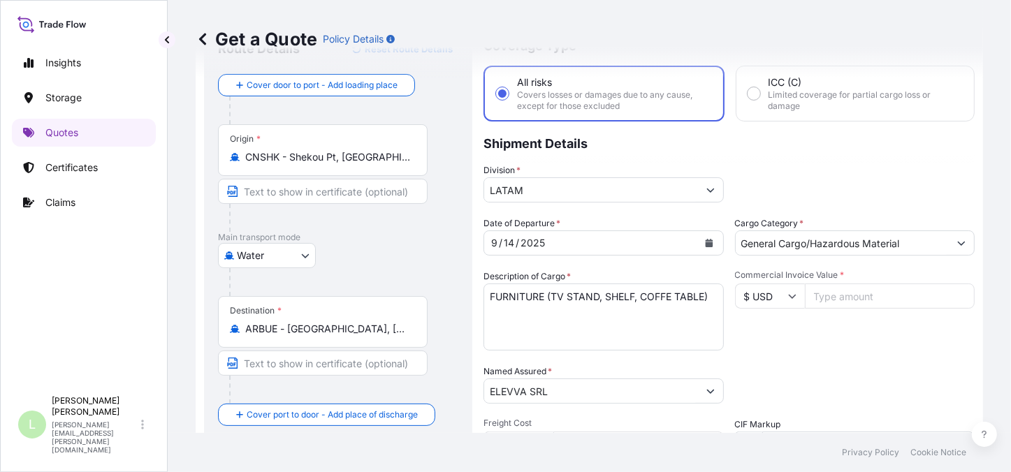
type input "MSC [PERSON_NAME]"
click at [837, 301] on input "Commercial Invoice Value *" at bounding box center [890, 296] width 170 height 25
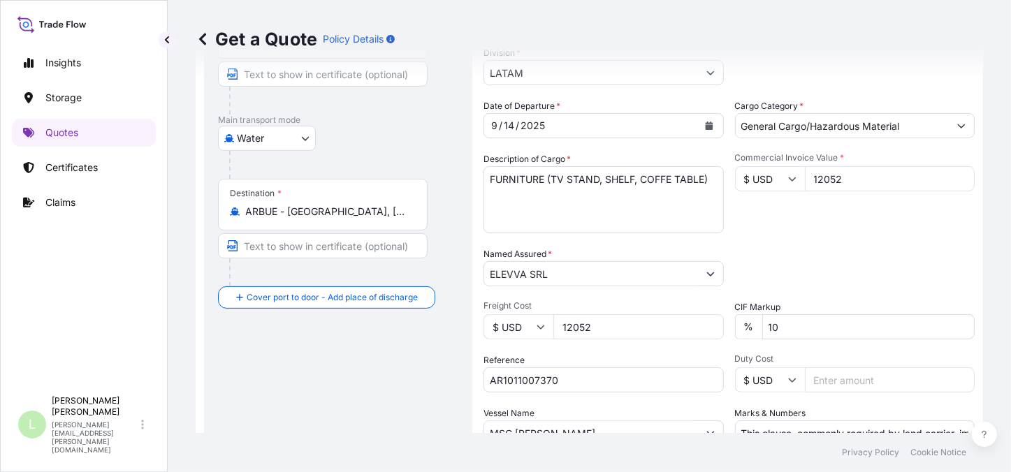
scroll to position [190, 0]
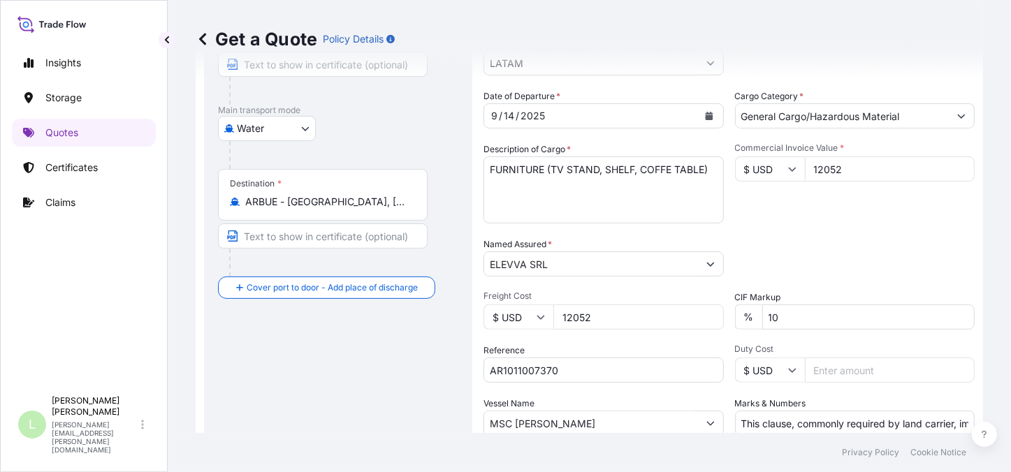
type input "12052"
click at [606, 305] on input "12052" at bounding box center [638, 317] width 170 height 25
type input "1"
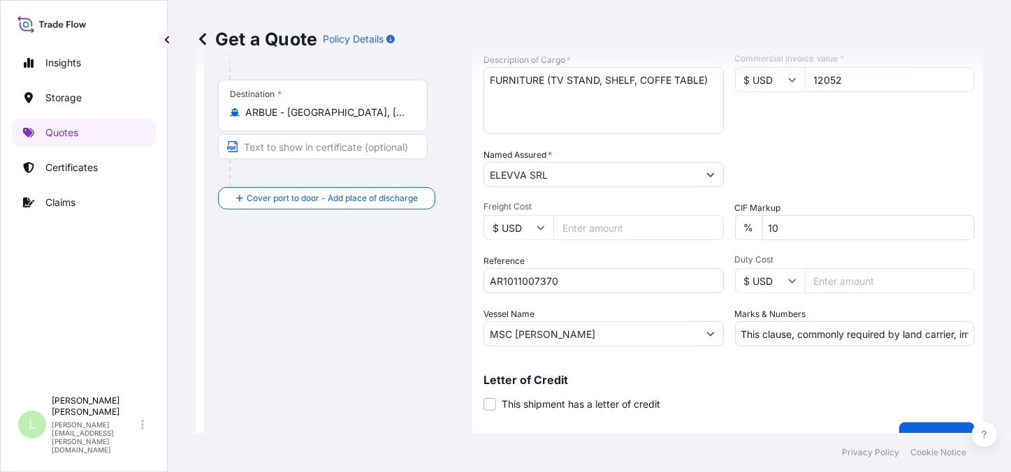
scroll to position [305, 0]
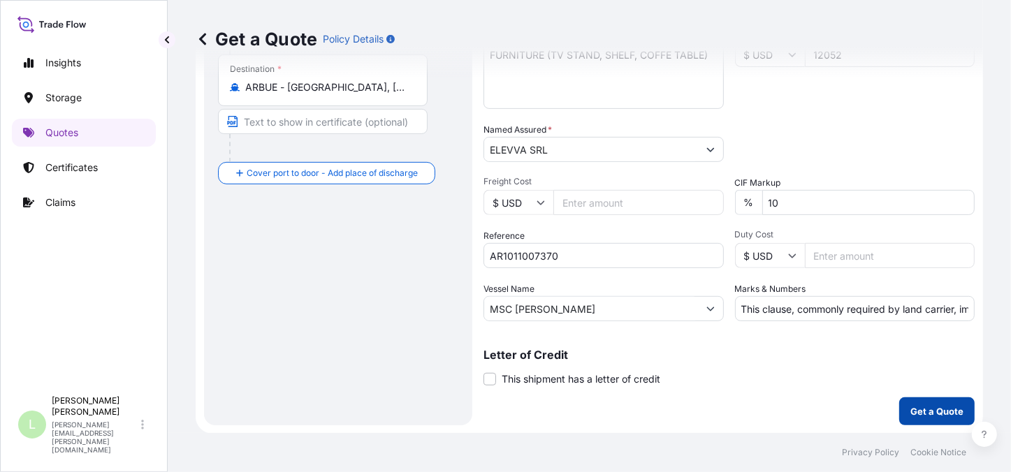
click at [917, 411] on p "Get a Quote" at bounding box center [936, 412] width 53 height 14
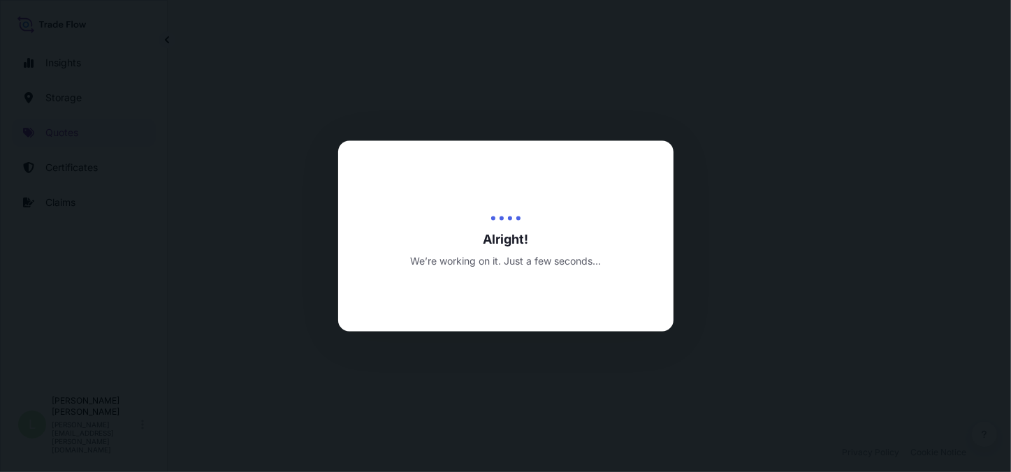
select select "Water"
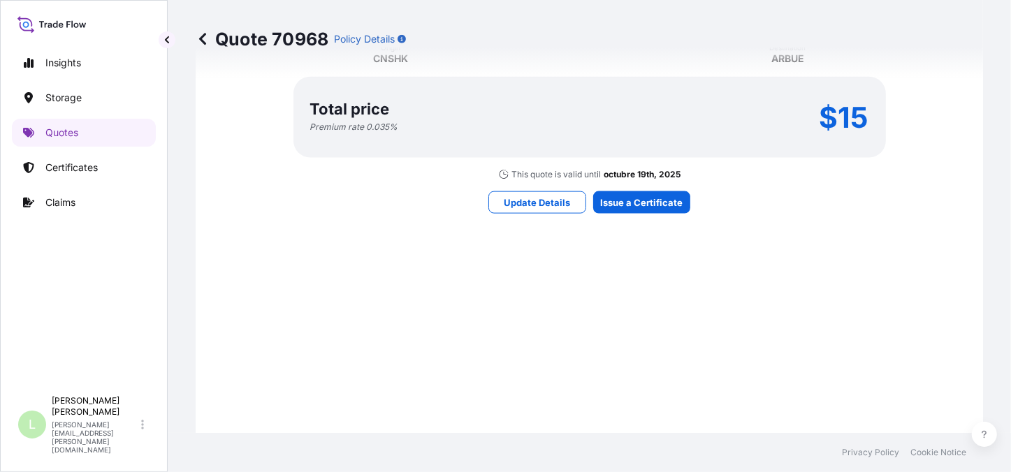
scroll to position [1363, 0]
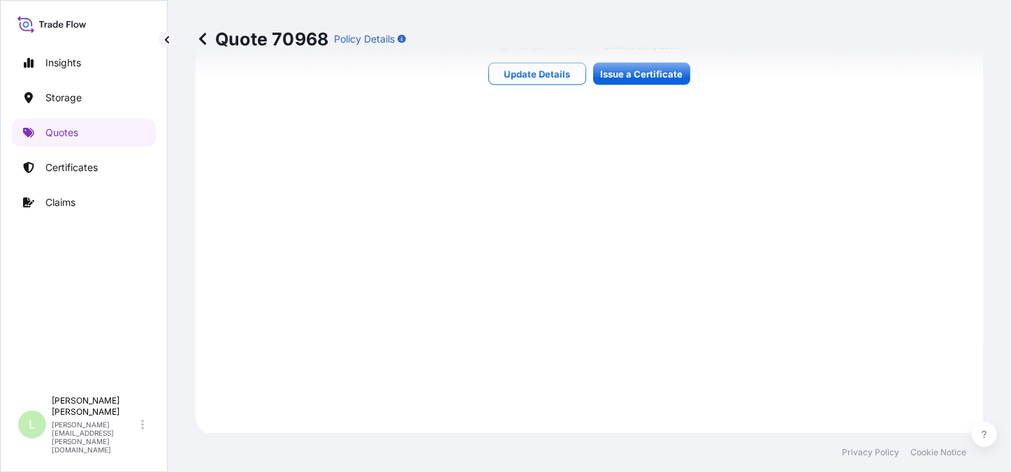
click at [648, 75] on div "Quote 70968 Policy Details" at bounding box center [589, 39] width 787 height 78
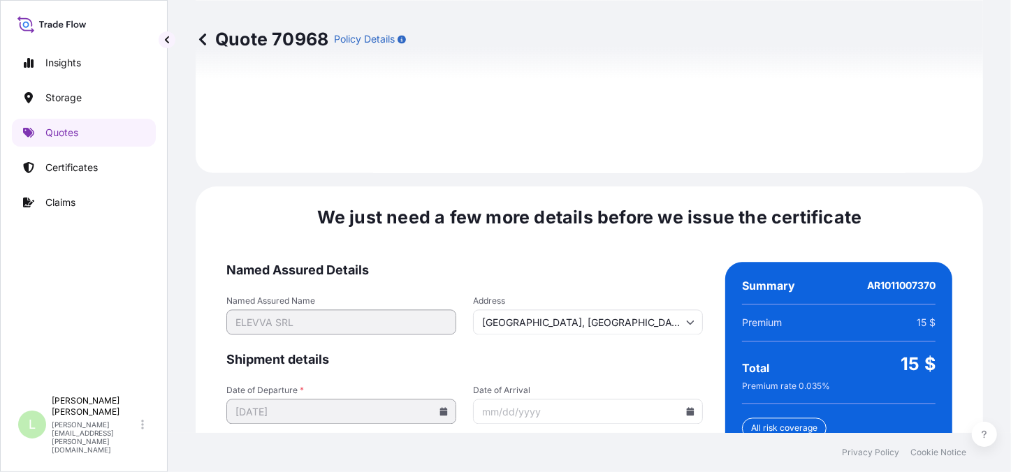
scroll to position [2164, 0]
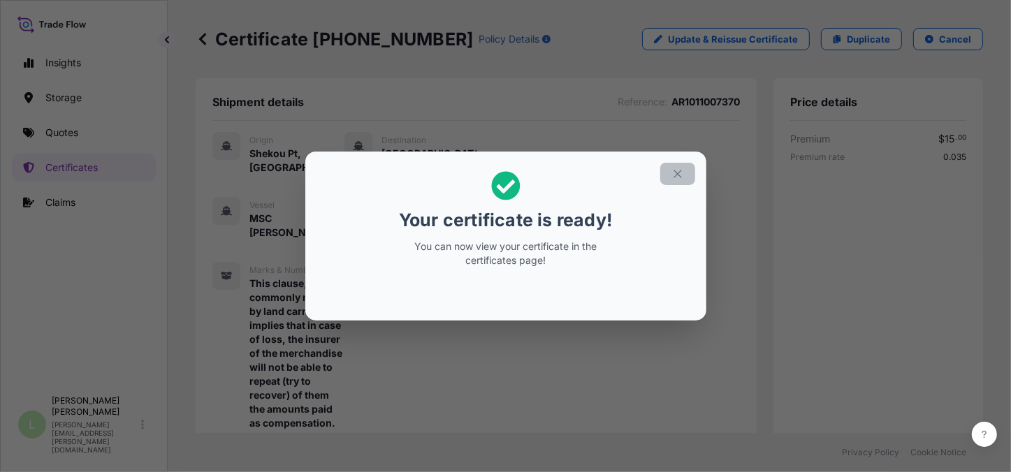
click at [675, 182] on button "button" at bounding box center [677, 174] width 35 height 22
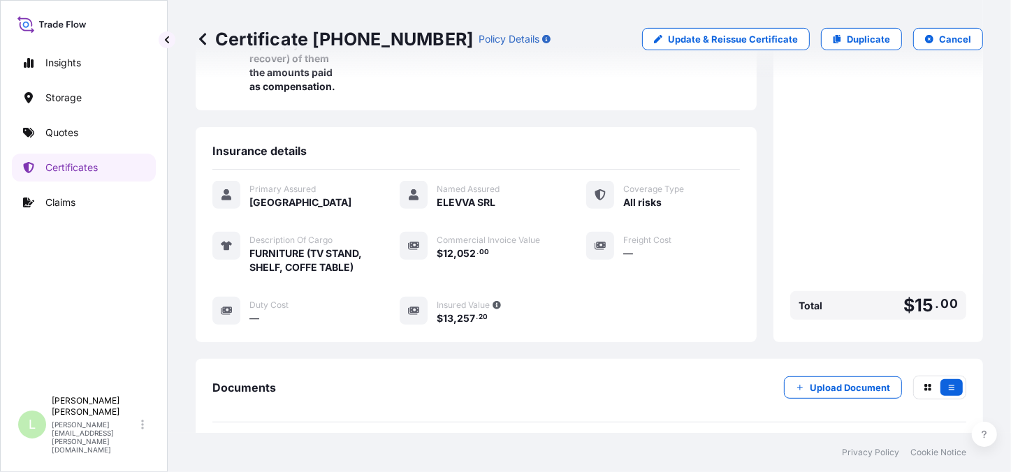
scroll to position [493, 0]
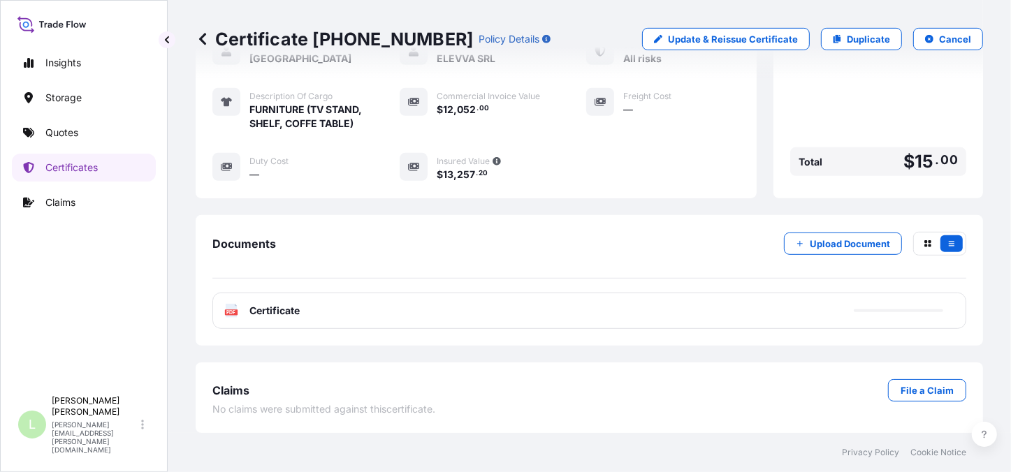
click at [231, 317] on icon at bounding box center [232, 311] width 12 height 14
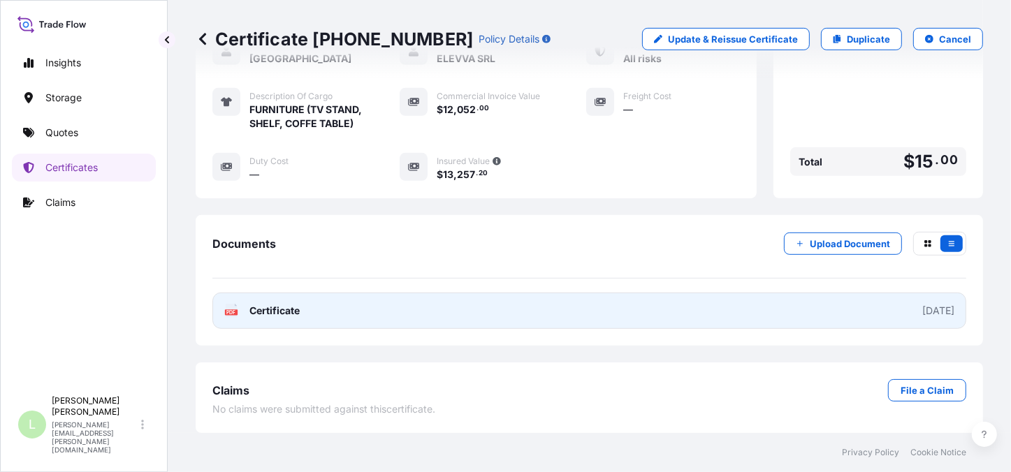
click at [232, 316] on icon at bounding box center [232, 311] width 12 height 14
